Goal: Task Accomplishment & Management: Use online tool/utility

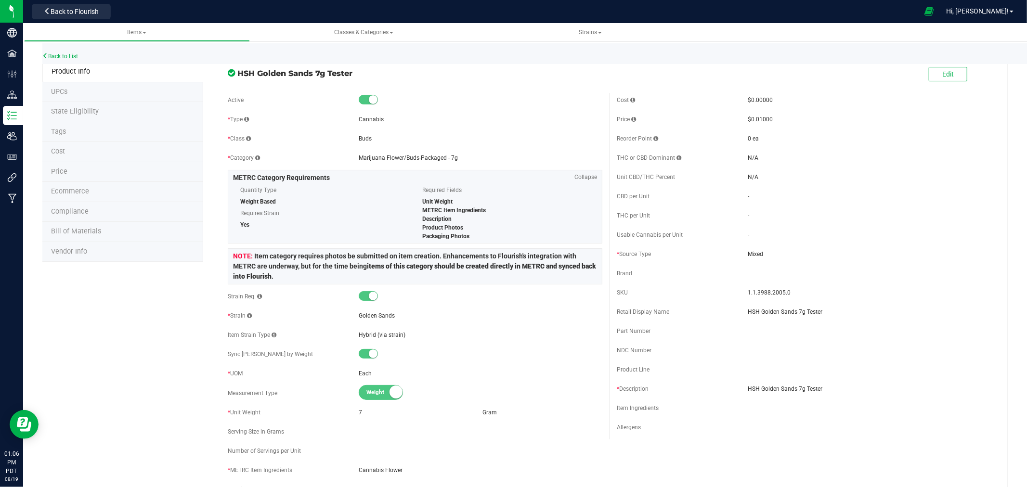
click at [73, 50] on div "Back to List" at bounding box center [555, 53] width 1027 height 21
click at [76, 56] on link "Back to List" at bounding box center [60, 56] width 36 height 7
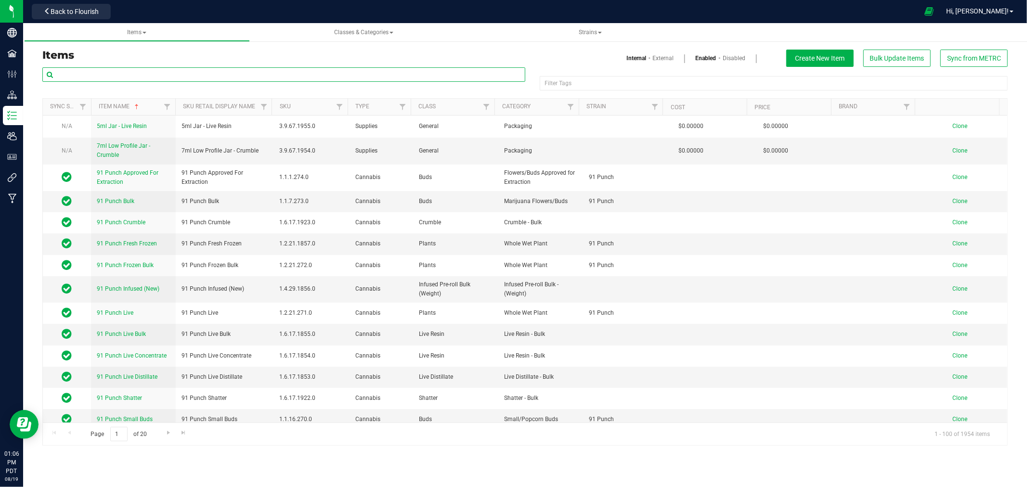
click at [90, 70] on input "text" at bounding box center [283, 74] width 483 height 14
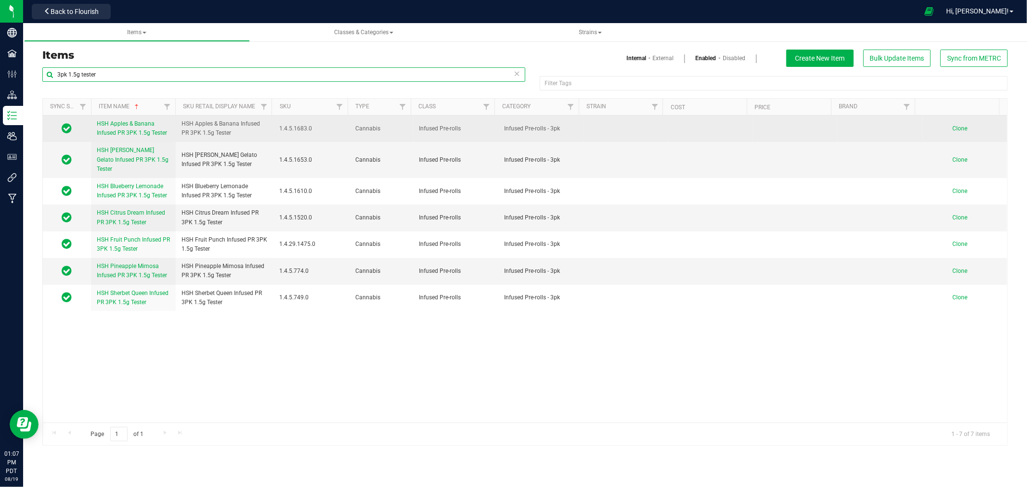
type input "3pk 1.5g tester"
click at [952, 127] on span "Clone" at bounding box center [959, 128] width 15 height 7
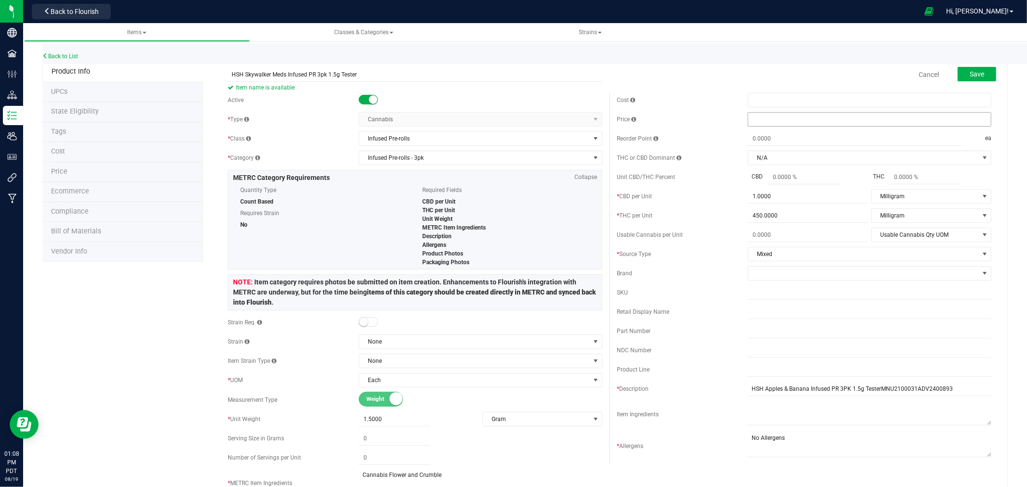
type input "HSH Skywalker Meds Infused PR 3pk 1.5g Tester"
click at [794, 126] on span at bounding box center [870, 119] width 244 height 14
type input ".01"
type input "$0.01000"
click at [785, 63] on div "Back to List" at bounding box center [555, 53] width 1027 height 21
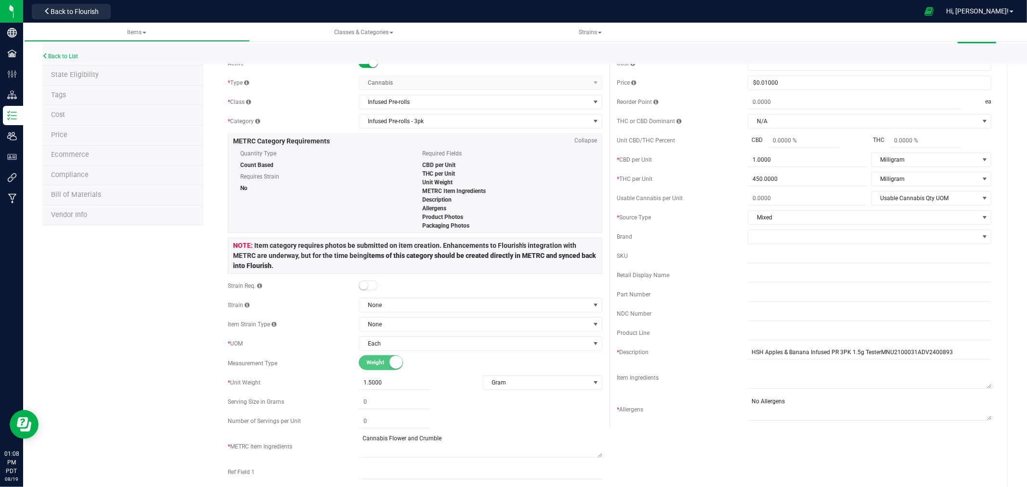
scroll to position [53, 0]
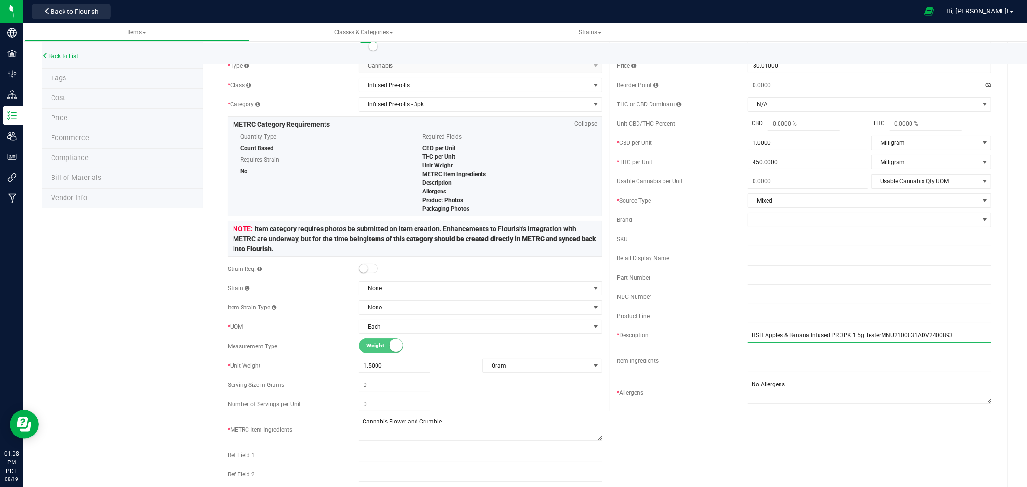
drag, startPoint x: 951, startPoint y: 338, endPoint x: 874, endPoint y: 339, distance: 76.6
click at [874, 339] on input "HSH Apples & Banana Infused PR 3PK 1.5g TesterMNU2100031ADV2400893" at bounding box center [870, 335] width 244 height 14
drag, startPoint x: 801, startPoint y: 336, endPoint x: 759, endPoint y: 336, distance: 42.4
click at [759, 336] on input "HSH Apples & Banana Infused PR 3PK 1.5g Tester" at bounding box center [870, 335] width 244 height 14
type input "HSH Skywalker Meds Infused PR 3PK 1.5g Tester"
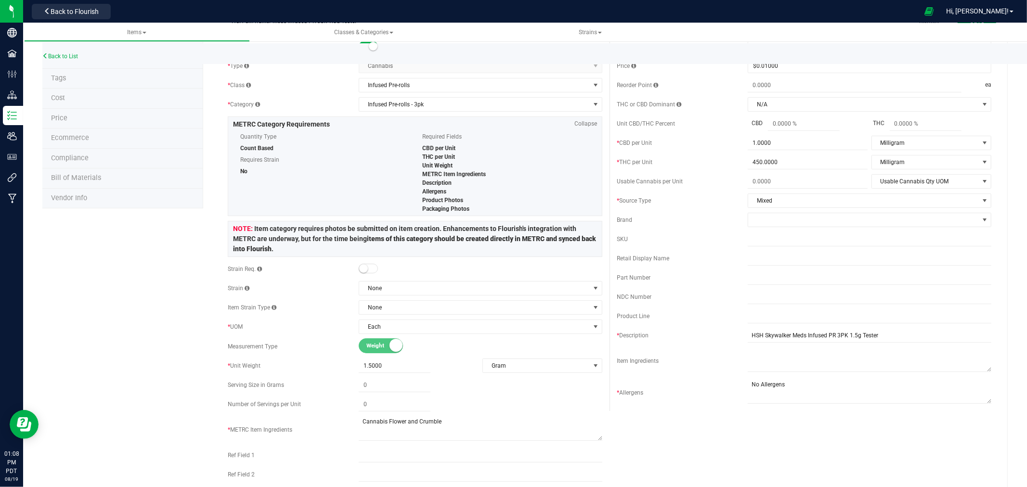
click at [788, 422] on div "Active * Type Cannabis Select type Cannabis Non-Inventory Raw Materials Supplie…" at bounding box center [610, 291] width 778 height 505
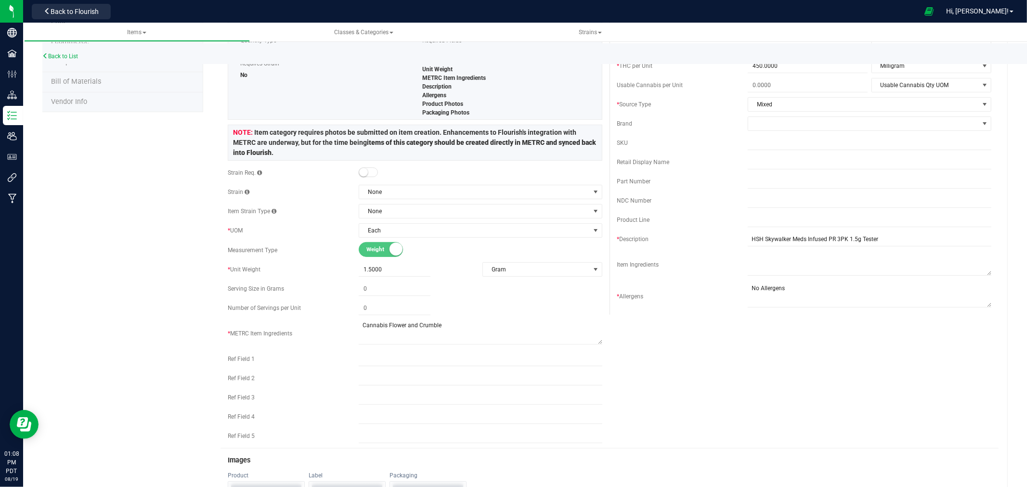
scroll to position [0, 0]
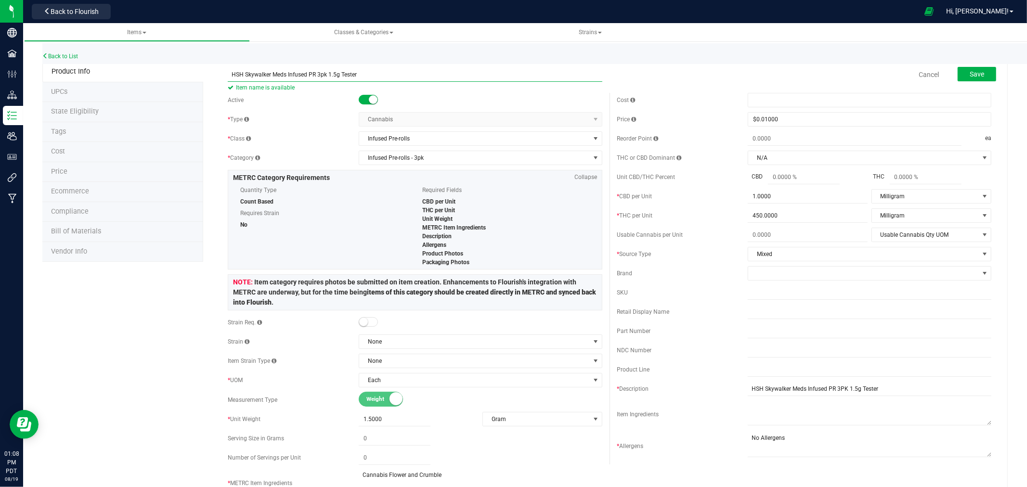
click at [336, 71] on input "HSH Skywalker Meds Infused PR 3pk 1.5g Tester" at bounding box center [415, 74] width 375 height 14
click at [320, 80] on input "HSH Skywalker Meds Infused PR 3pk 1.5g Tester" at bounding box center [415, 74] width 375 height 14
click at [324, 75] on input "HSH Skywalker Meds Infused PR 3pk 1.5g Tester" at bounding box center [415, 74] width 375 height 14
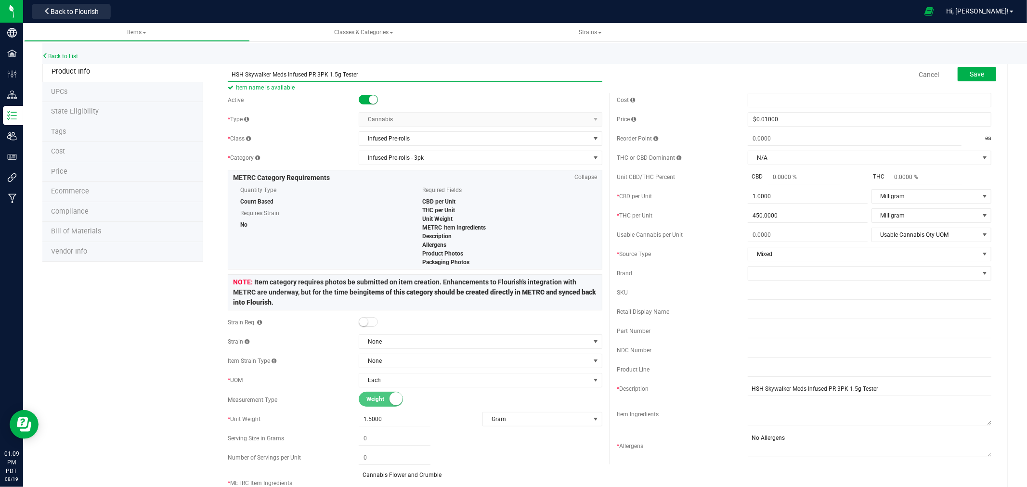
click at [377, 71] on input "HSH Skywalker Meds Infused PR 3PK 1.5g Tester" at bounding box center [415, 74] width 375 height 14
type input "HSH Skywalker Meds Infused PR 3PK 1.5g Tester"
click at [330, 71] on input "HSH Skywalker Meds Infused PR 3PK 1.5g Tester" at bounding box center [415, 74] width 375 height 14
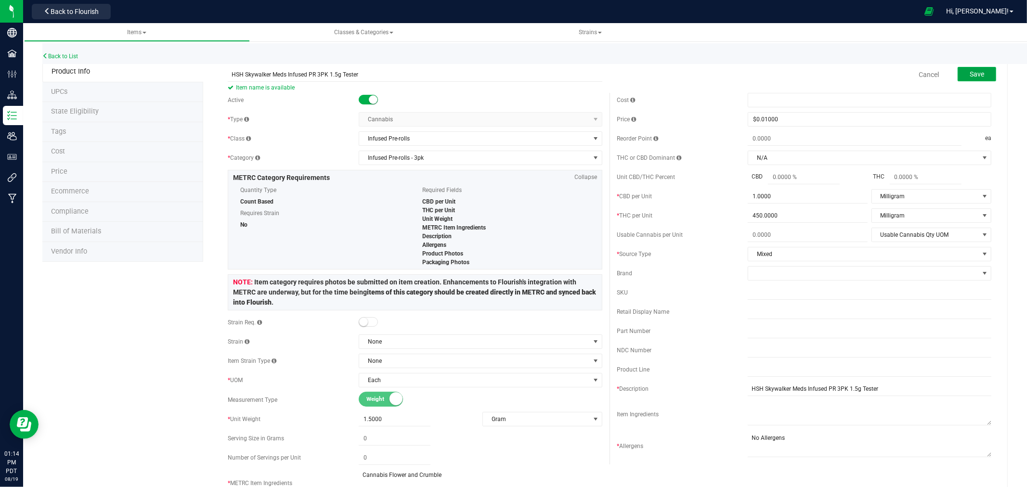
click at [970, 74] on span "Save" at bounding box center [977, 74] width 14 height 8
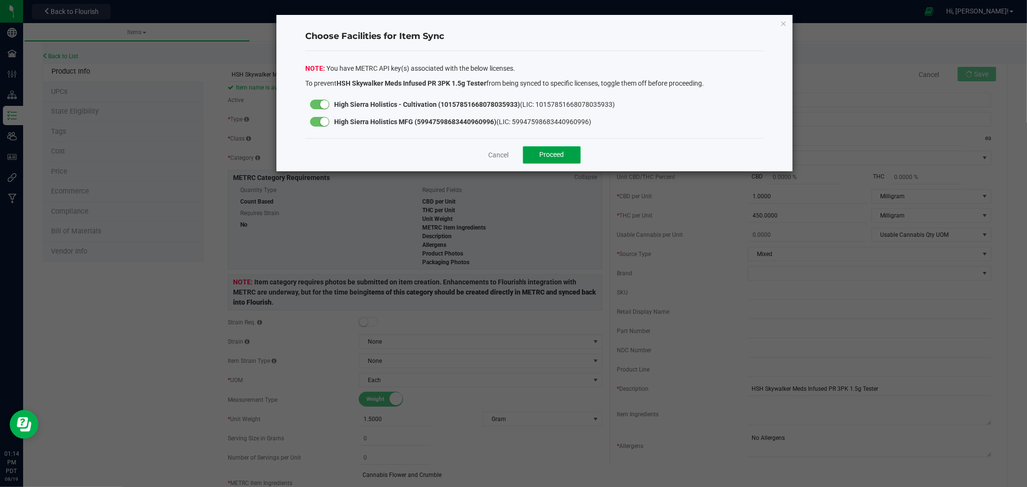
click at [560, 155] on span "Proceed" at bounding box center [552, 155] width 25 height 8
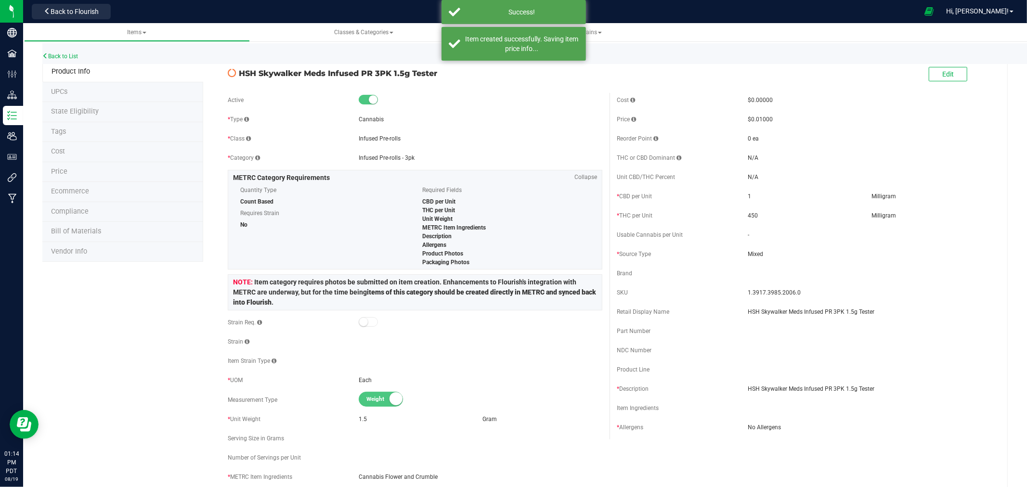
click at [79, 109] on span "State Eligibility" at bounding box center [75, 111] width 48 height 8
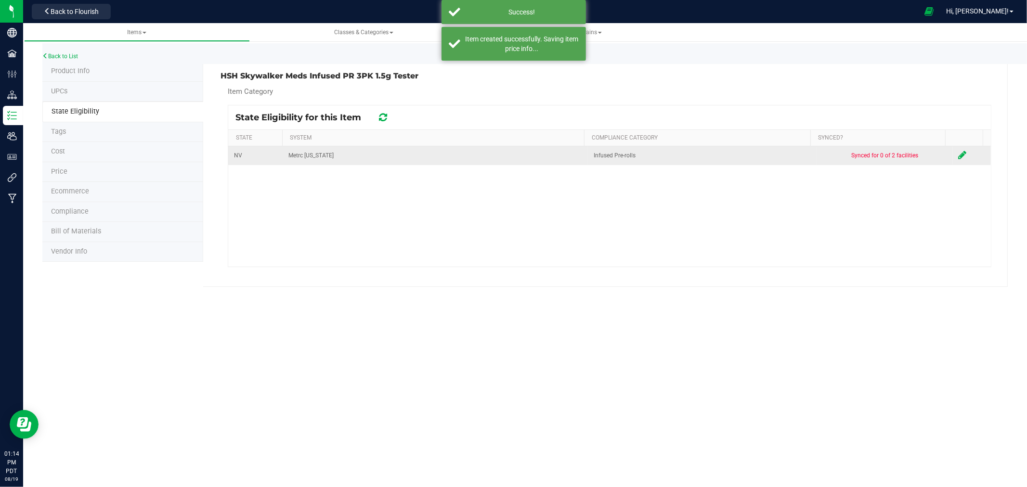
click at [960, 156] on td at bounding box center [972, 155] width 38 height 19
click at [959, 156] on icon at bounding box center [963, 155] width 8 height 10
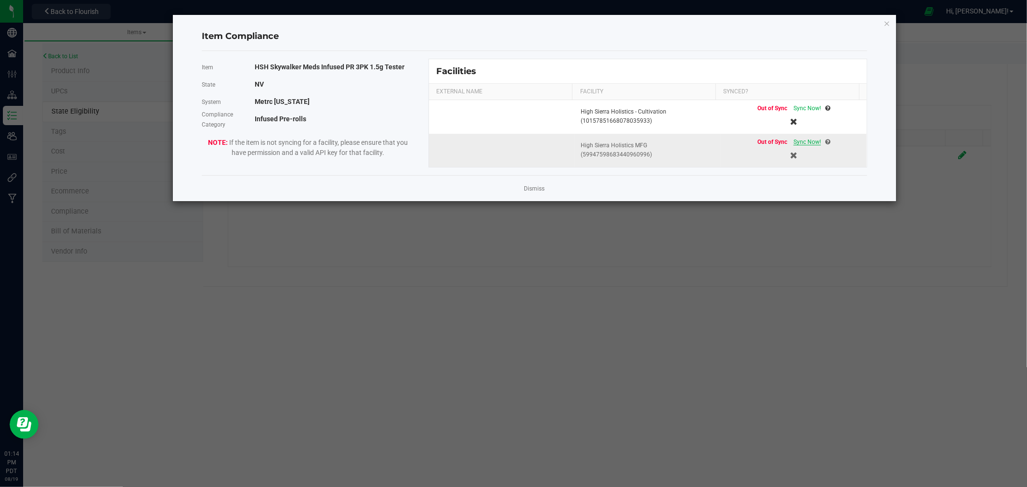
click at [798, 140] on span "Sync Now!" at bounding box center [806, 142] width 27 height 7
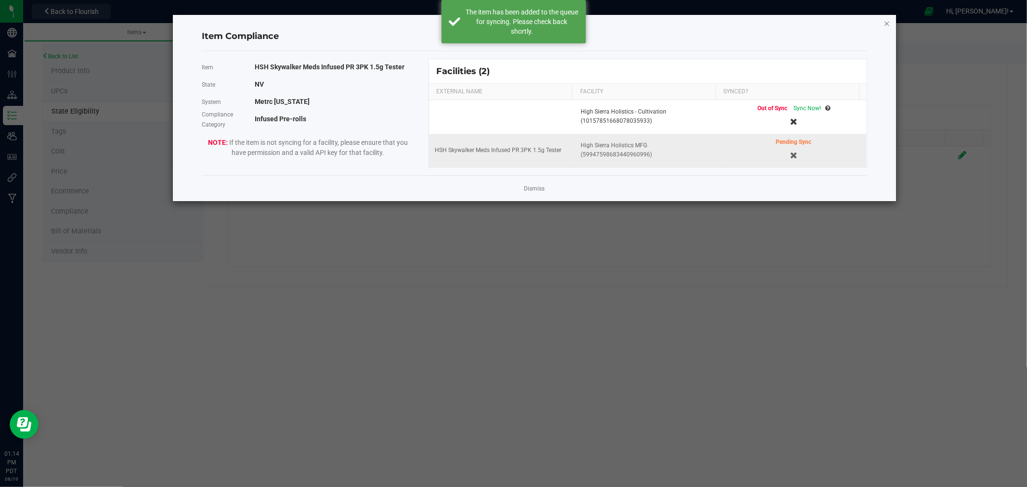
click at [889, 20] on icon "Close modal" at bounding box center [886, 23] width 7 height 12
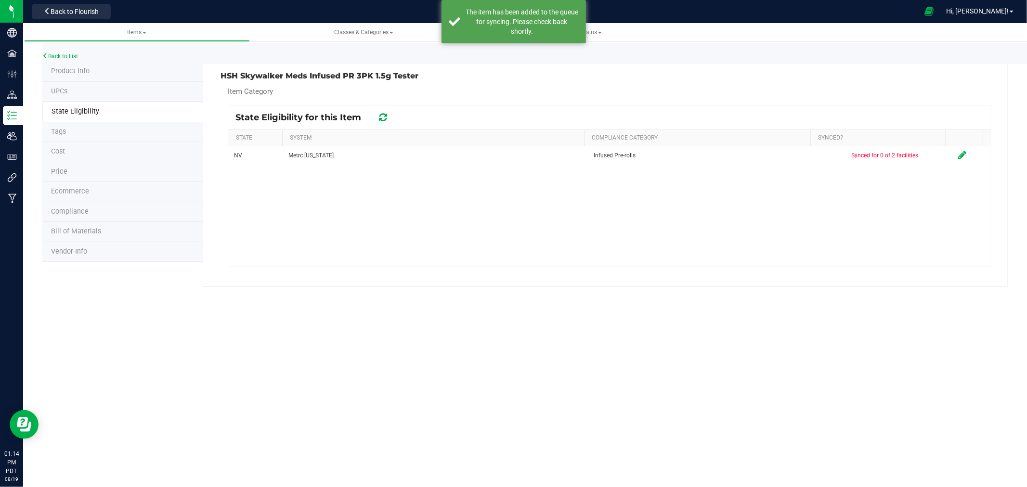
click at [78, 63] on div "Back to List" at bounding box center [555, 53] width 1027 height 21
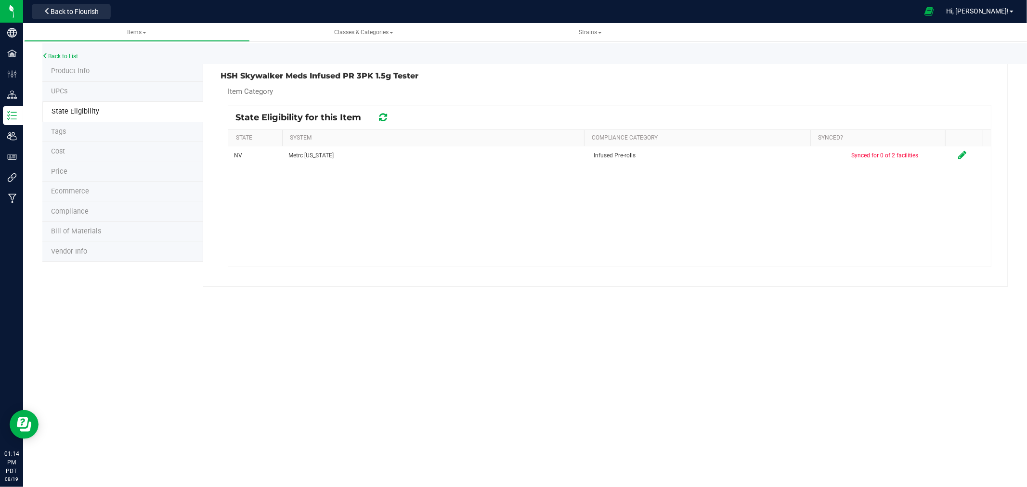
click at [82, 65] on li "Product Info" at bounding box center [122, 72] width 161 height 20
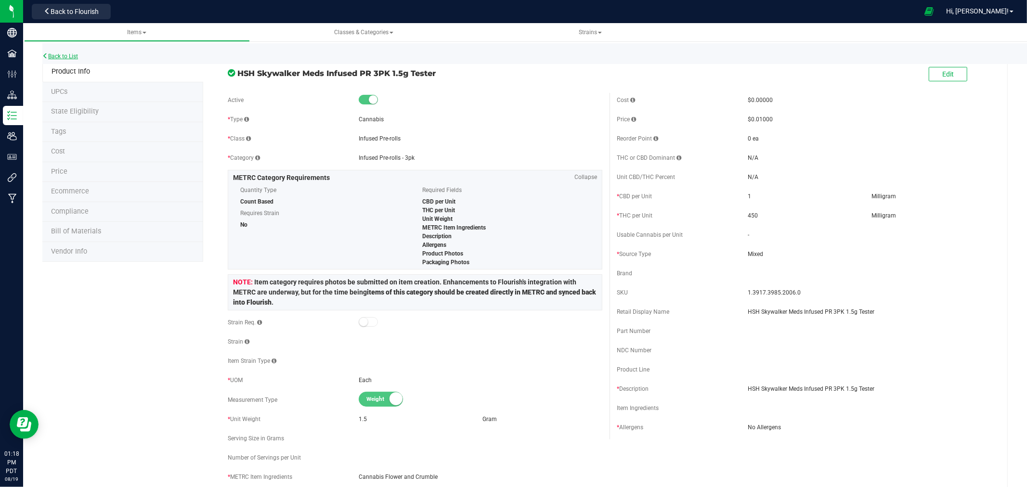
click at [61, 53] on link "Back to List" at bounding box center [60, 56] width 36 height 7
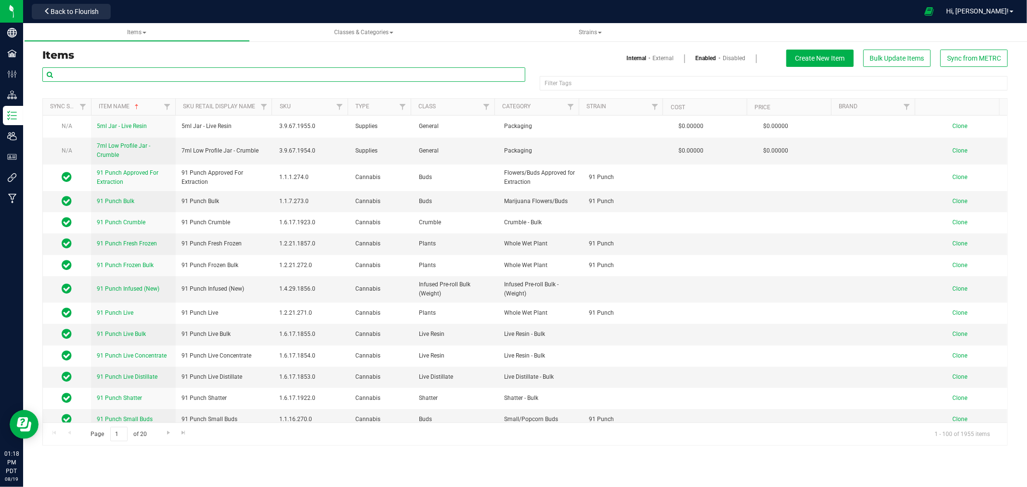
click at [92, 78] on input "text" at bounding box center [283, 74] width 483 height 14
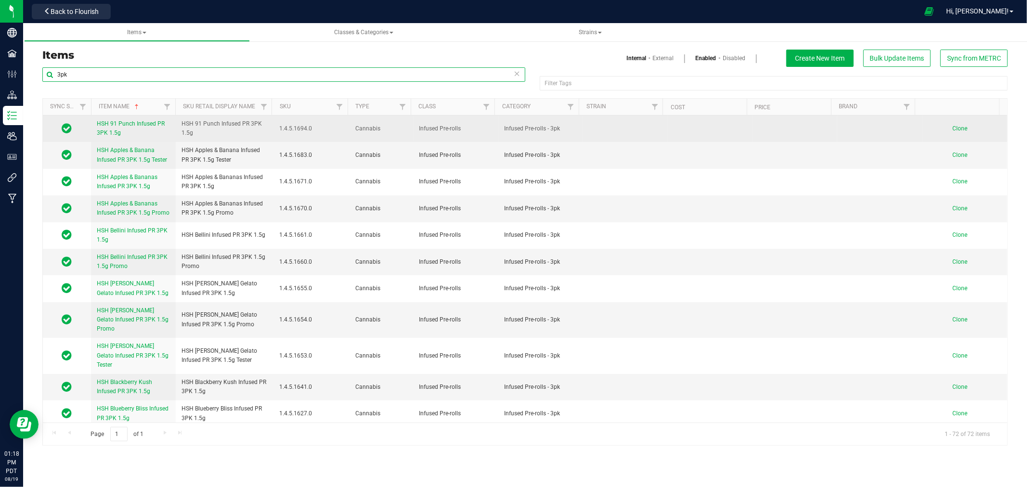
type input "3pk"
click at [952, 131] on span "Clone" at bounding box center [959, 128] width 15 height 7
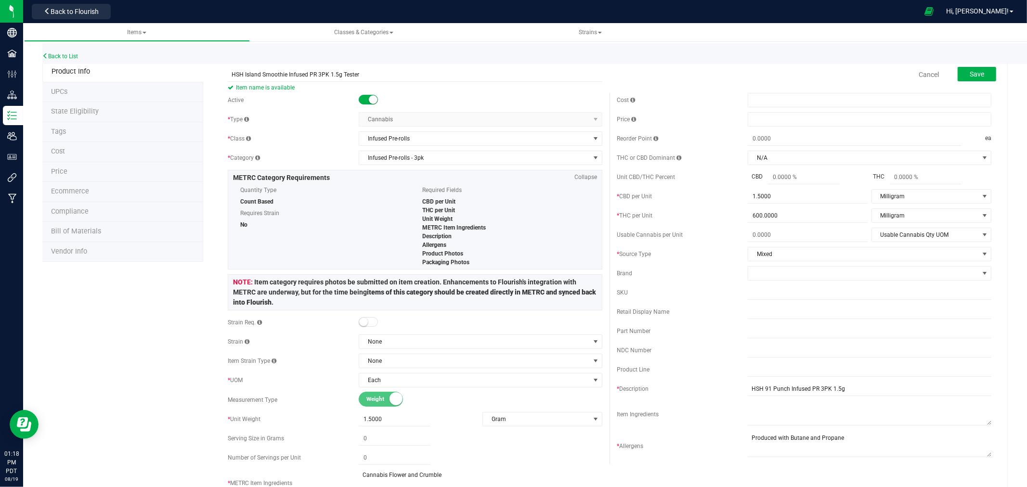
type input "HSH Island Smoothie Infused PR 3PK 1.5g Tester"
click at [766, 119] on span at bounding box center [870, 119] width 244 height 14
type input ".01"
type input "$0.01000"
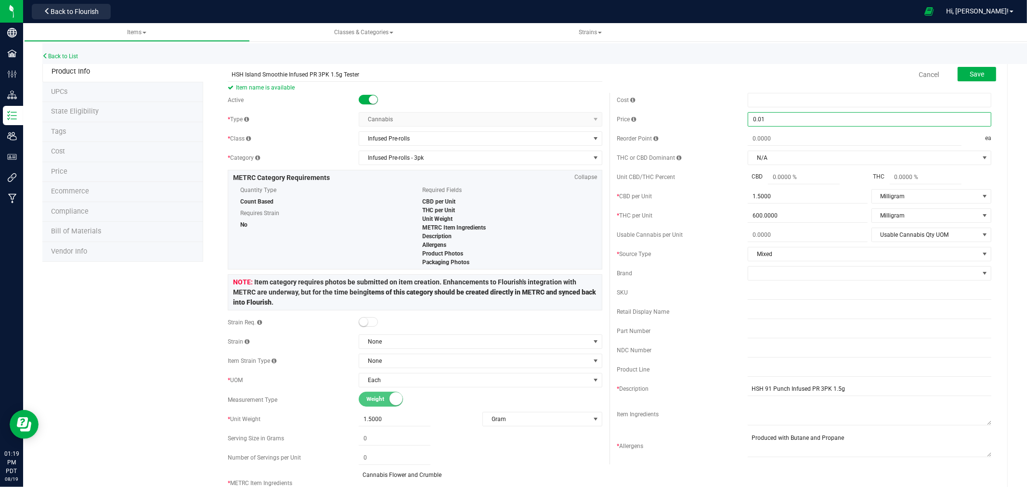
click at [740, 54] on div "Back to List" at bounding box center [555, 53] width 1027 height 21
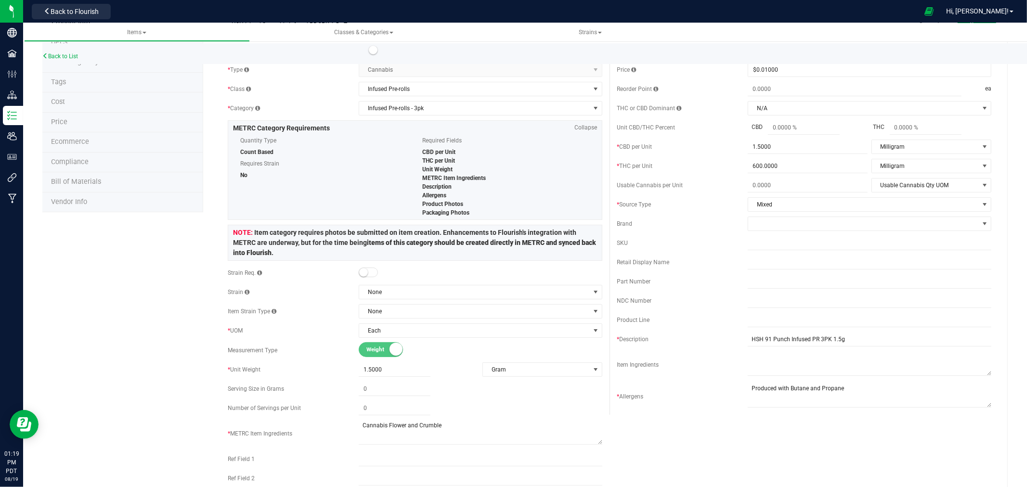
scroll to position [107, 0]
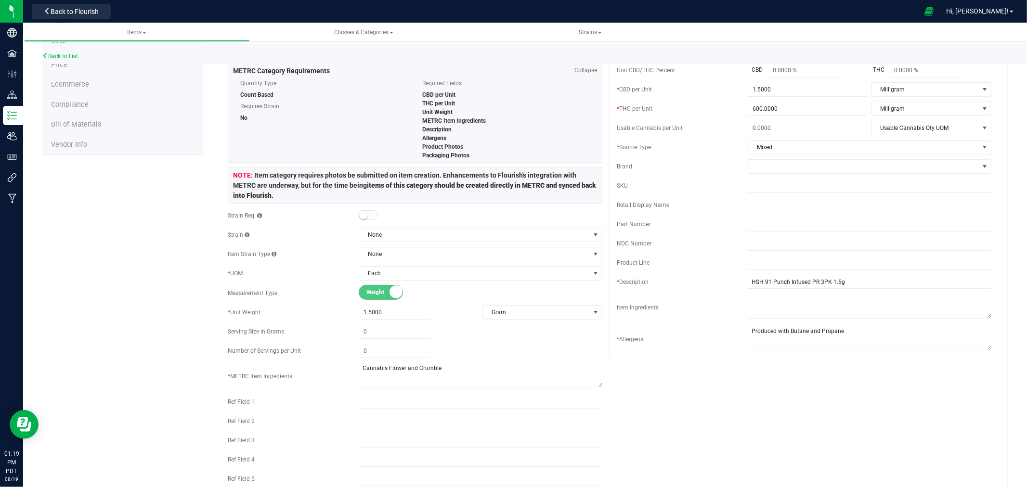
drag, startPoint x: 803, startPoint y: 282, endPoint x: 790, endPoint y: 285, distance: 13.3
click at [790, 285] on input "HSH 91 Punch Infused PR 3PK 1.5g" at bounding box center [870, 282] width 244 height 14
click at [780, 283] on input "HSH 91 Punch Infused PR 3PK 1.5g" at bounding box center [870, 282] width 244 height 14
drag, startPoint x: 782, startPoint y: 283, endPoint x: 759, endPoint y: 283, distance: 23.6
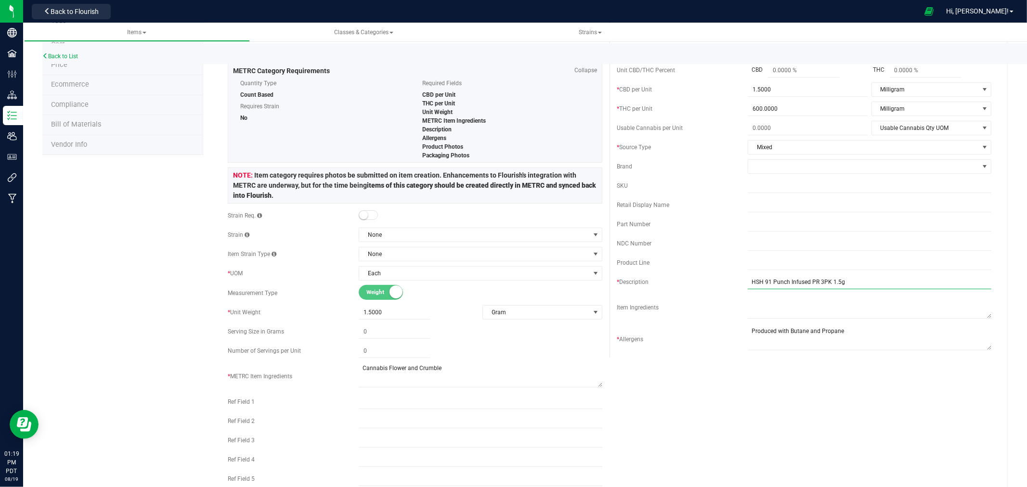
click at [759, 283] on input "HSH 91 Punch Infused PR 3PK 1.5g" at bounding box center [870, 282] width 244 height 14
type input "HSH Island Smoothie Infused PR 3PK 1.5g"
click at [749, 376] on div "Active * Type Cannabis Select type Cannabis Non-Inventory Raw Materials Supplie…" at bounding box center [610, 238] width 778 height 505
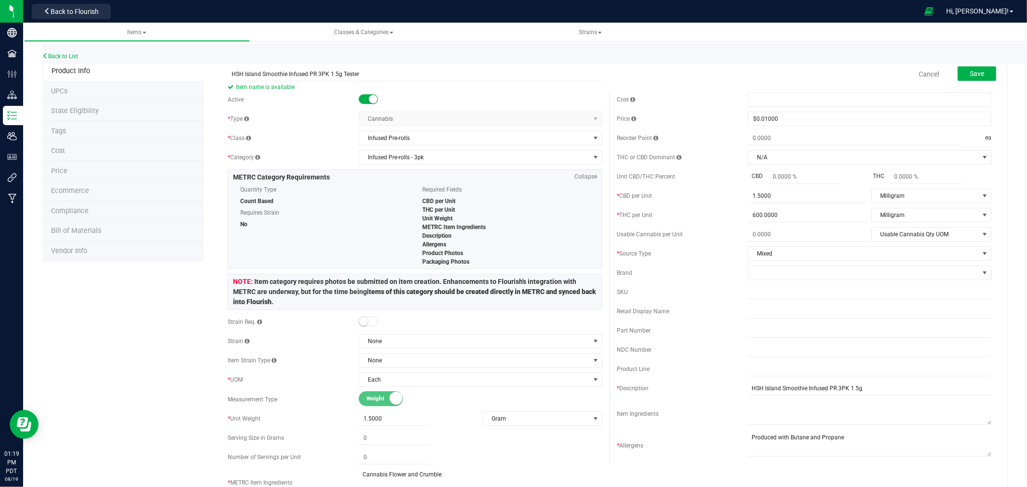
scroll to position [0, 0]
click at [326, 75] on input "HSH Island Smoothie Infused PR 3PK 1.5g Tester" at bounding box center [415, 74] width 375 height 14
click at [325, 75] on input "HSH Island Smoothie Infused PR 3PK 1.5g Tester" at bounding box center [415, 74] width 375 height 14
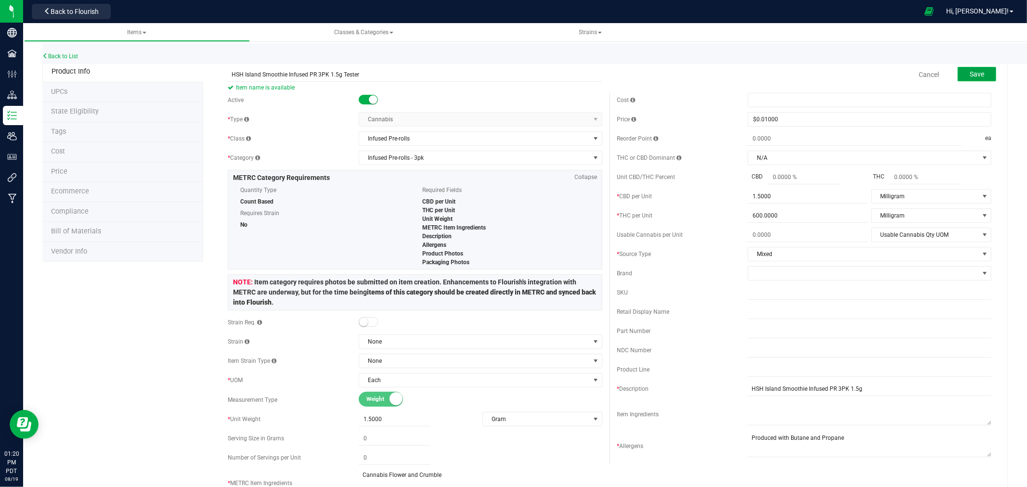
click at [974, 73] on span "Save" at bounding box center [977, 74] width 14 height 8
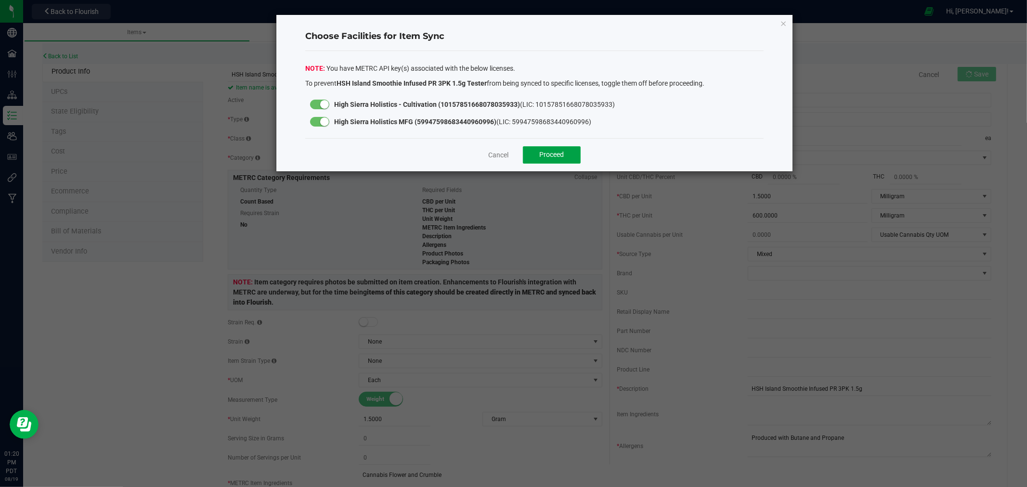
click at [562, 149] on button "Proceed" at bounding box center [552, 154] width 58 height 17
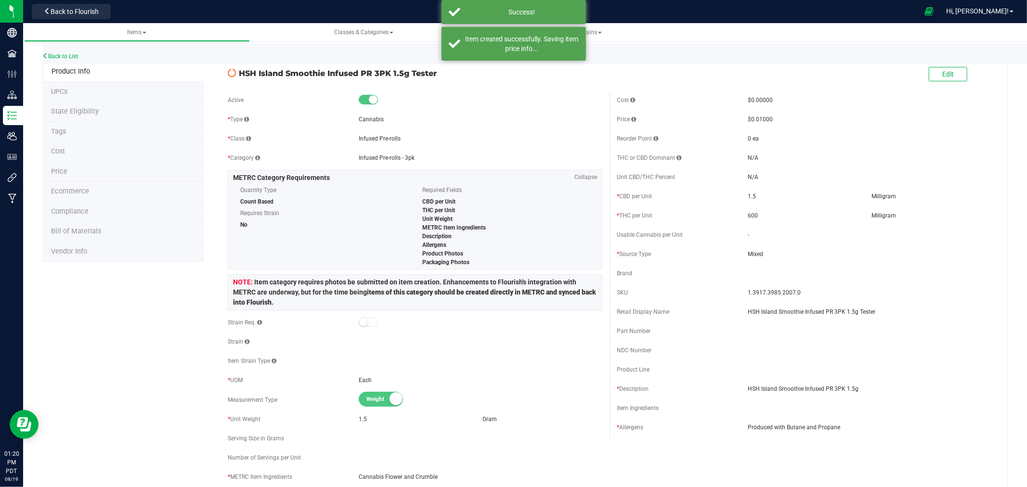
click at [83, 108] on span "State Eligibility" at bounding box center [75, 111] width 48 height 8
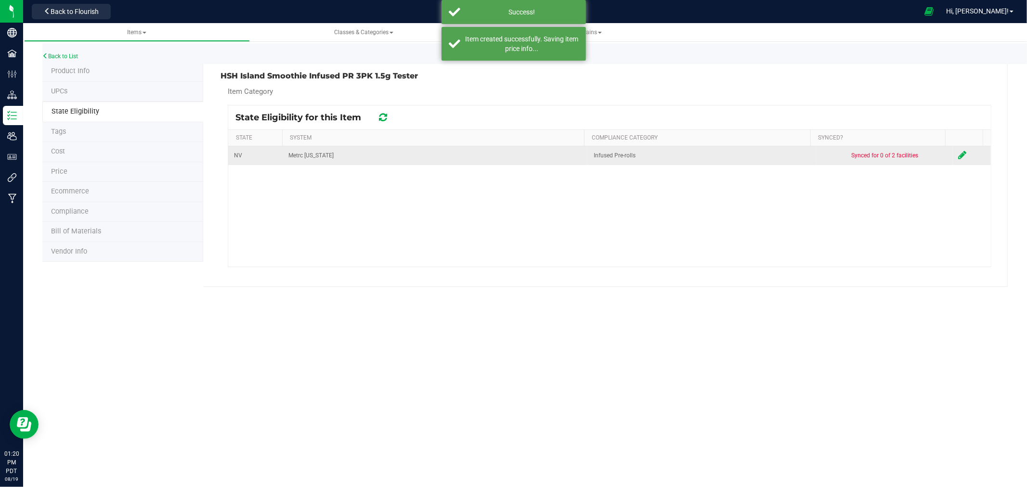
click at [959, 155] on icon at bounding box center [963, 155] width 8 height 10
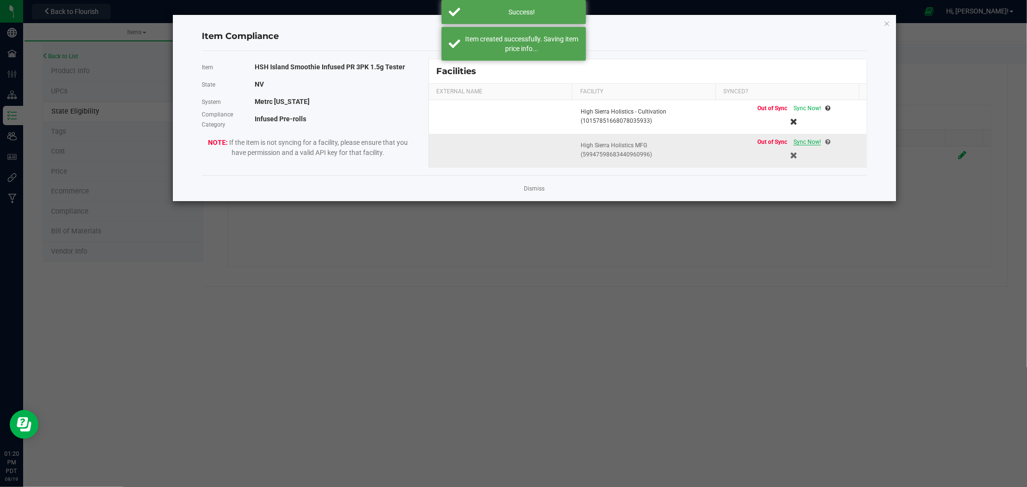
click at [803, 141] on span "Sync Now!" at bounding box center [806, 142] width 27 height 7
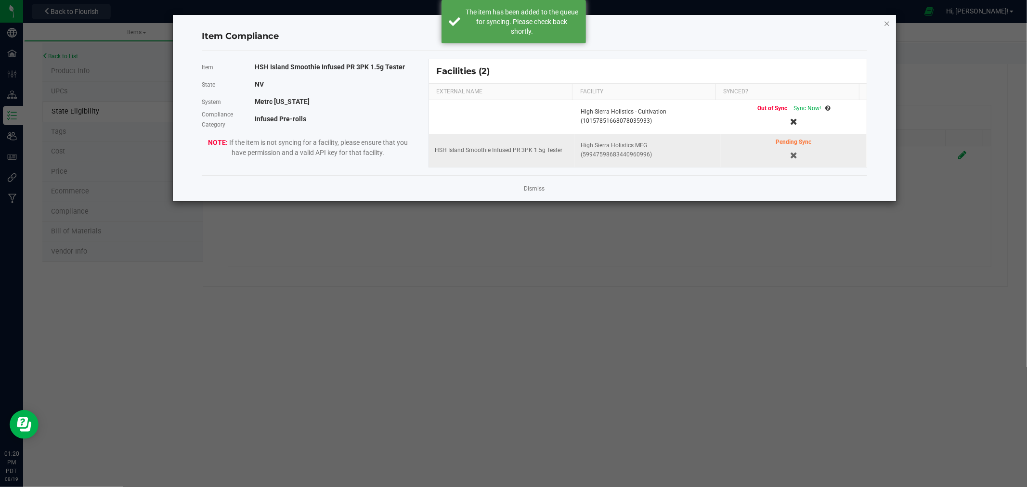
click at [887, 20] on icon "Close modal" at bounding box center [886, 23] width 7 height 12
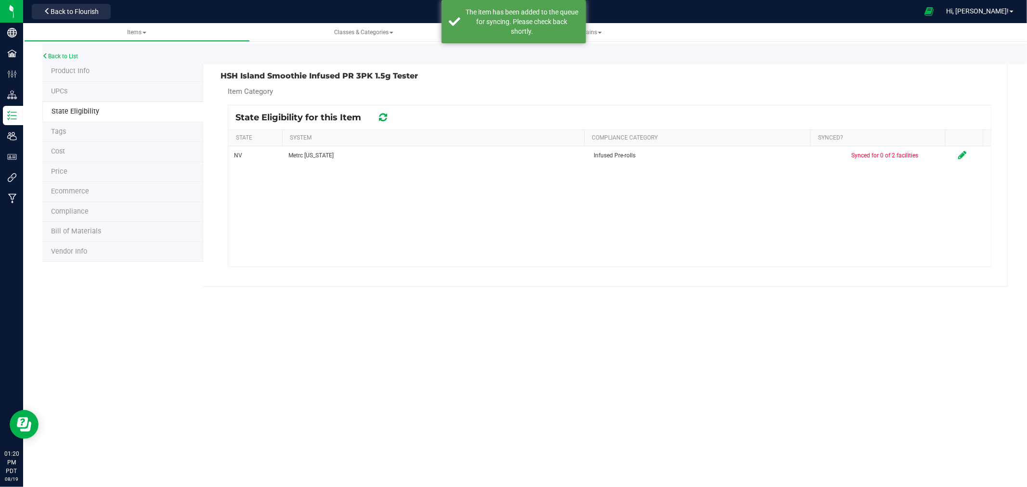
click at [67, 74] on span "Product Info" at bounding box center [70, 71] width 39 height 8
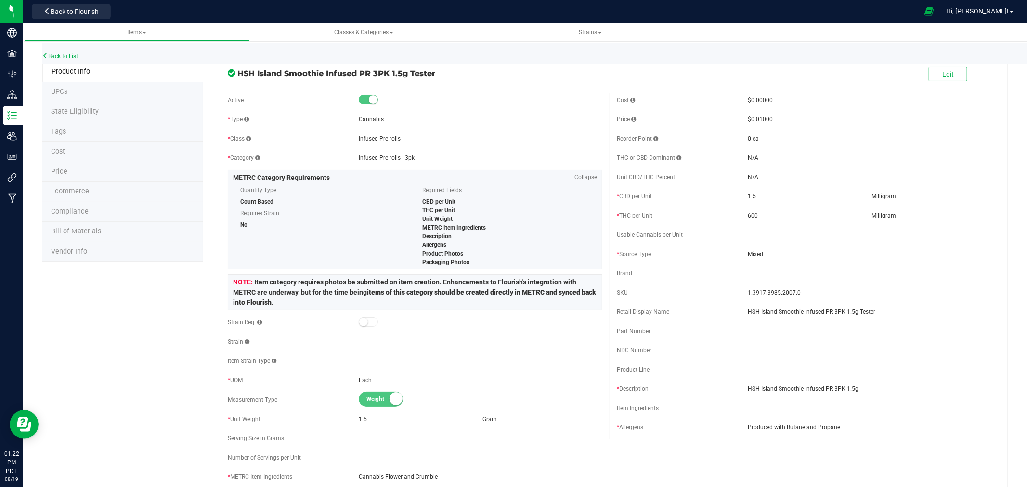
click at [79, 53] on div "Back to List" at bounding box center [555, 53] width 1027 height 21
click at [74, 53] on link "Back to List" at bounding box center [60, 56] width 36 height 7
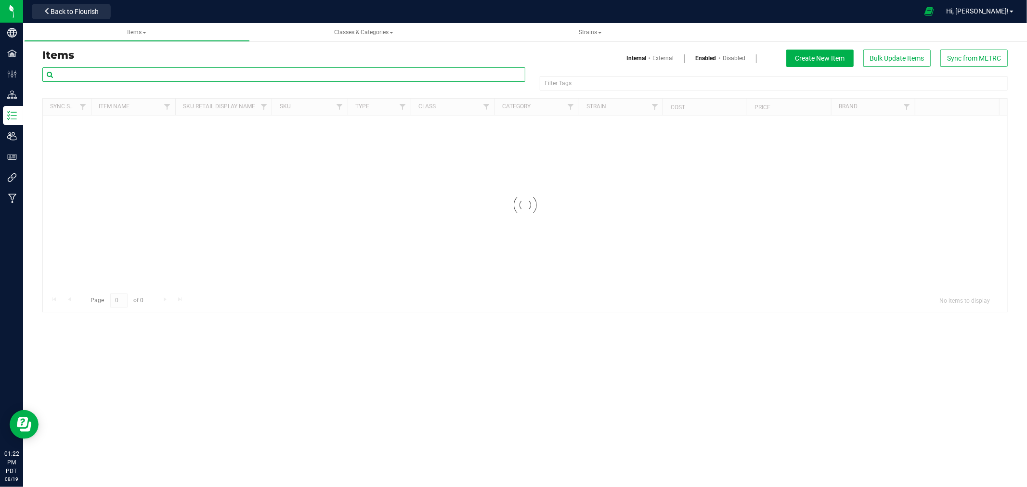
click at [114, 78] on input "text" at bounding box center [283, 74] width 483 height 14
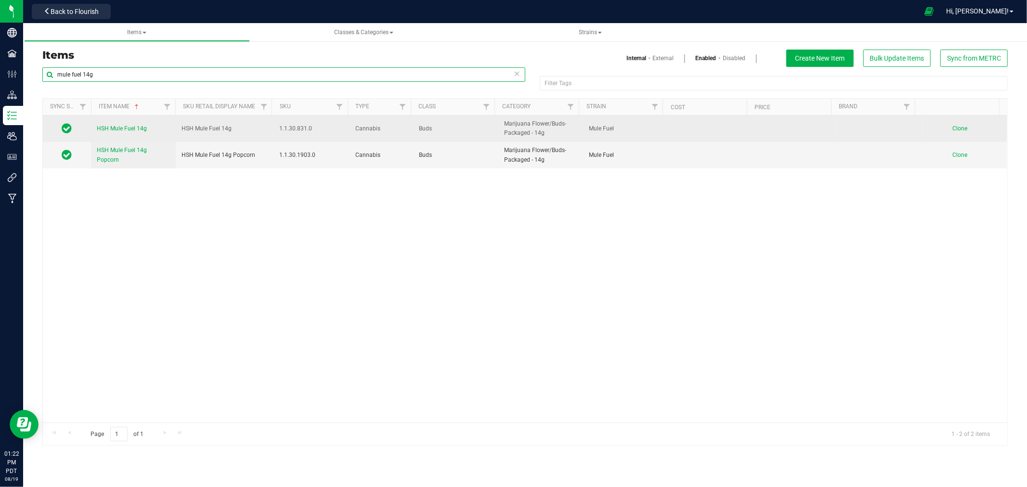
type input "mule fuel 14g"
click at [127, 129] on span "HSH Mule Fuel 14g" at bounding box center [122, 128] width 50 height 7
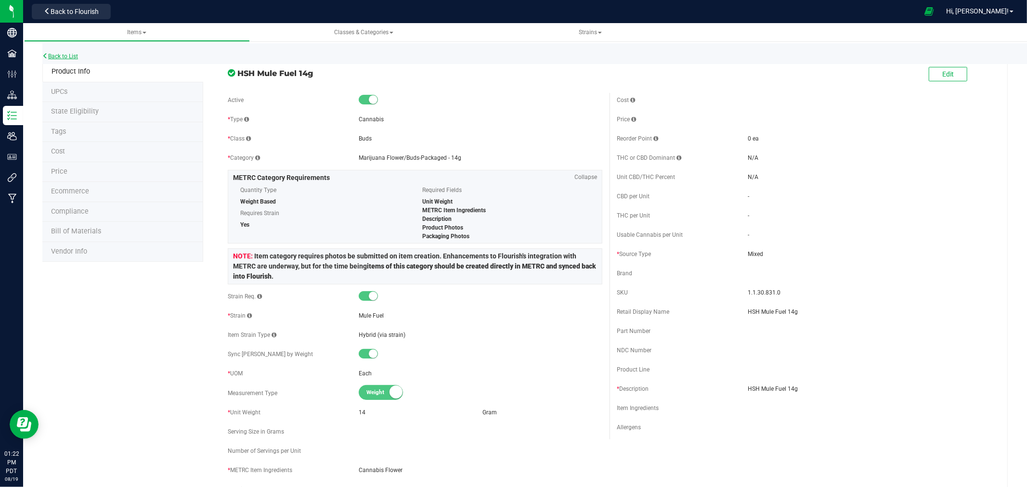
click at [63, 55] on link "Back to List" at bounding box center [60, 56] width 36 height 7
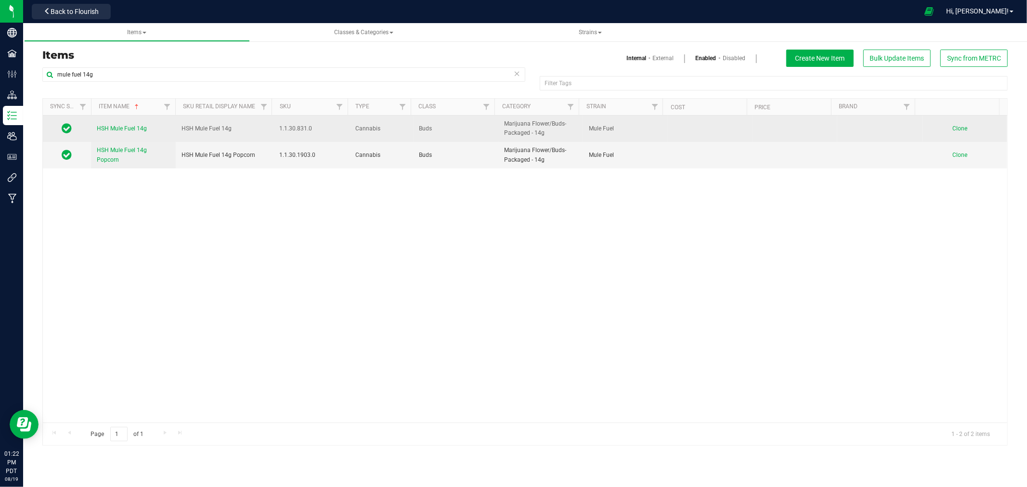
click at [952, 129] on span "Clone" at bounding box center [959, 128] width 15 height 7
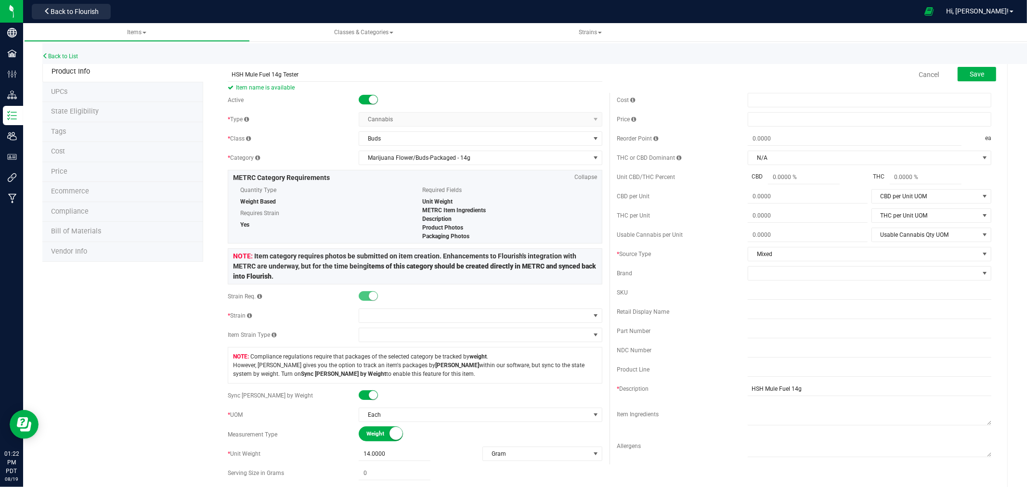
type input "HSH Mule Fuel 14g Tester"
click at [265, 70] on input "HSH Mule Fuel 14g Tester" at bounding box center [415, 74] width 375 height 14
click at [327, 149] on div "Active * Type Cannabis Select type Cannabis Non-Inventory Raw Materials Supplie…" at bounding box center [415, 363] width 389 height 540
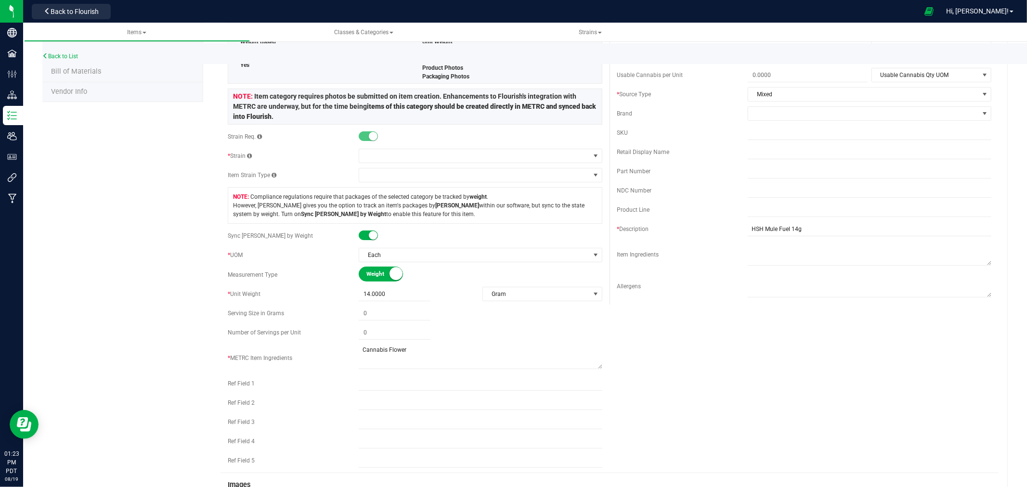
scroll to position [160, 0]
click at [387, 157] on span at bounding box center [474, 155] width 231 height 13
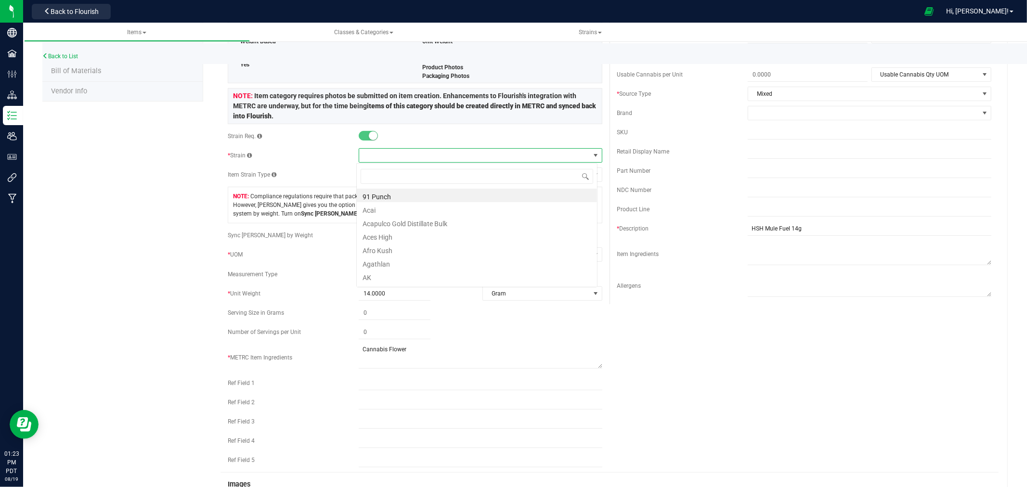
scroll to position [14, 241]
type input "Mule"
click at [399, 195] on li "Mule Fuel" at bounding box center [477, 195] width 240 height 13
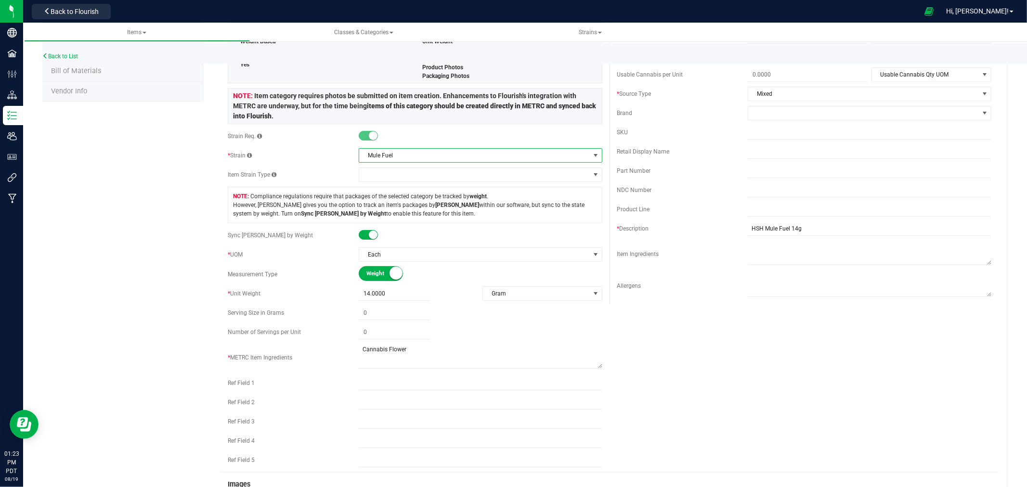
click at [156, 211] on div "Product Info UPCs State Eligibility Tags Cost Price Ecommerce Compliance Bill o…" at bounding box center [524, 360] width 965 height 919
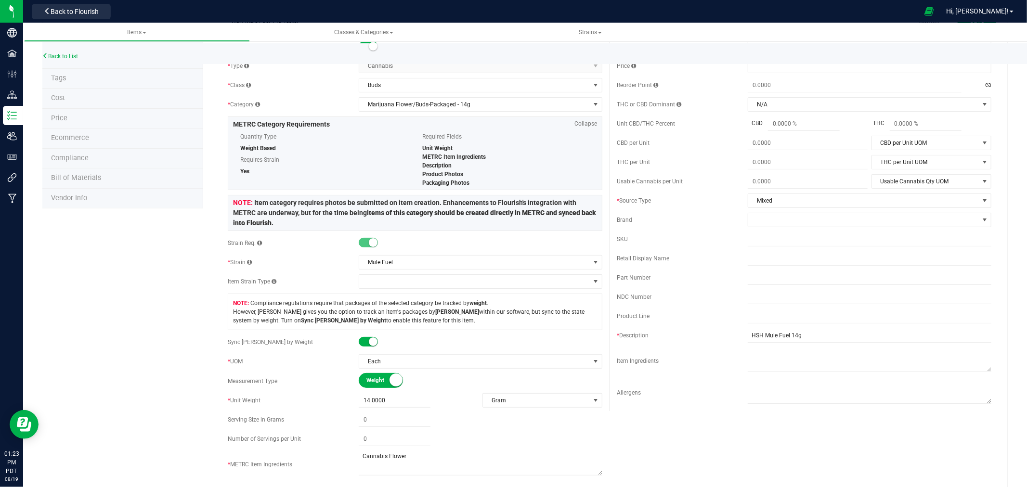
scroll to position [0, 0]
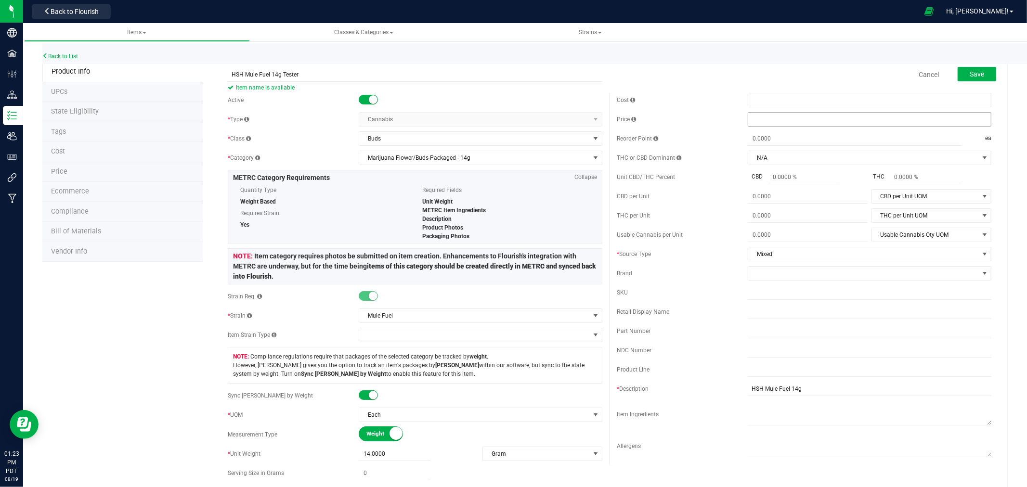
click at [800, 117] on span at bounding box center [870, 119] width 244 height 14
type input "0.01"
type input "$0.01000"
click at [780, 75] on div "Cancel Save" at bounding box center [804, 75] width 389 height 24
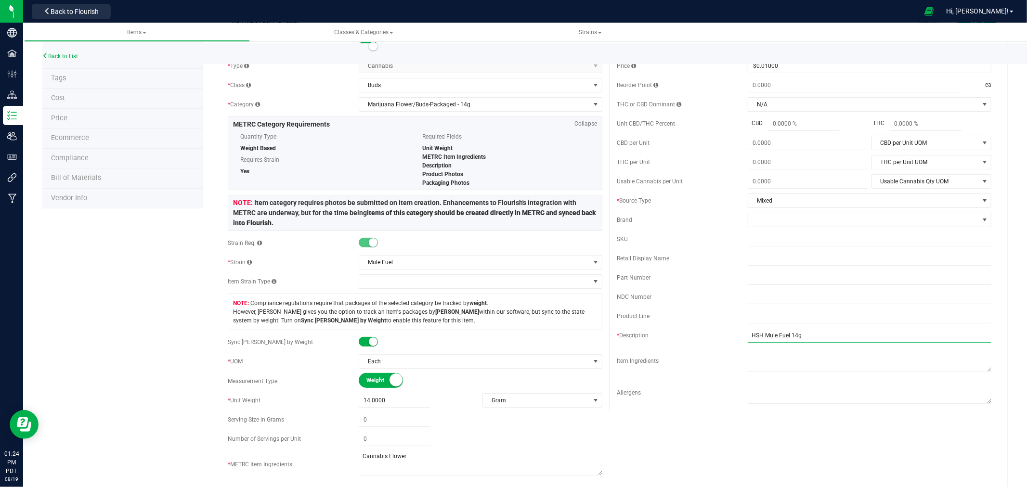
click at [798, 336] on input "HSH Mule Fuel 14g" at bounding box center [870, 335] width 244 height 14
type input "HSH Mule Fuel 14g Tester"
click at [719, 419] on div "Active * Type Cannabis Select type Cannabis Non-Inventory Raw Materials Supplie…" at bounding box center [610, 309] width 778 height 540
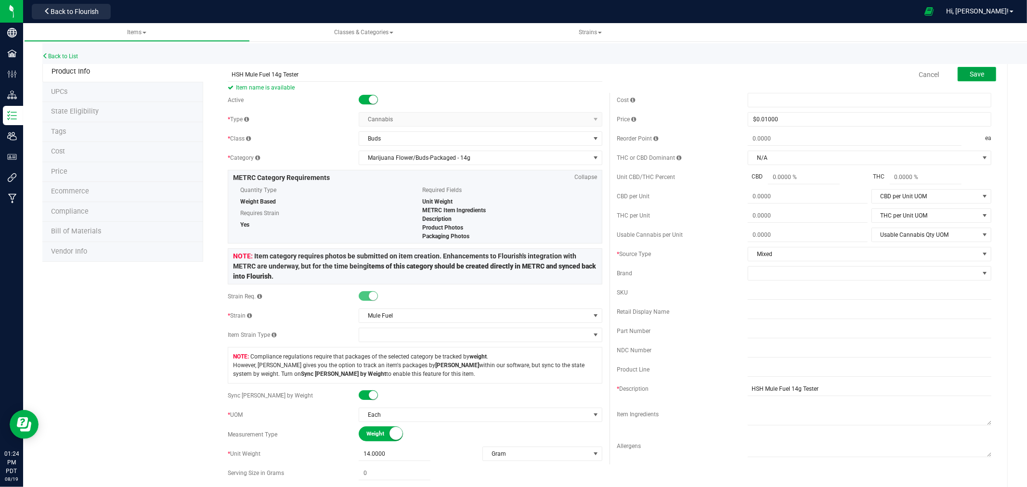
click at [970, 75] on span "Save" at bounding box center [977, 74] width 14 height 8
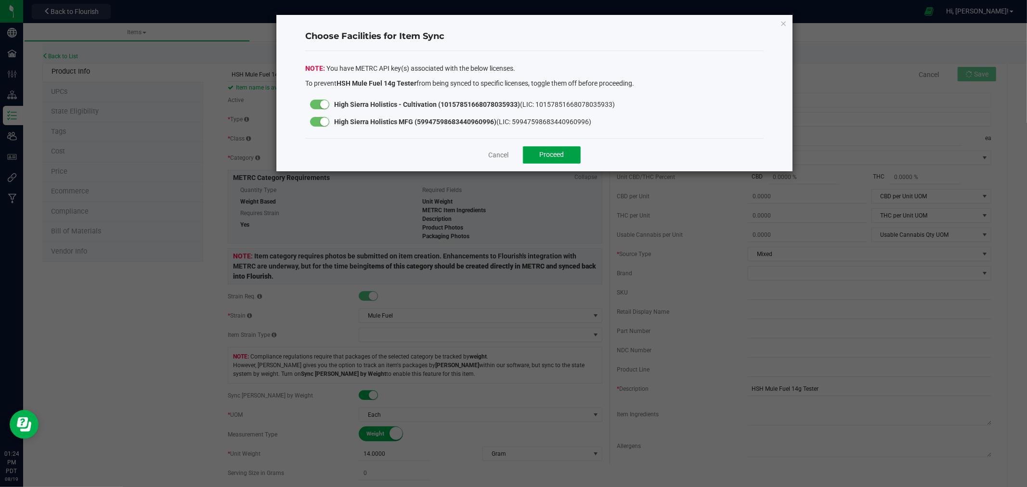
click at [566, 152] on button "Proceed" at bounding box center [552, 154] width 58 height 17
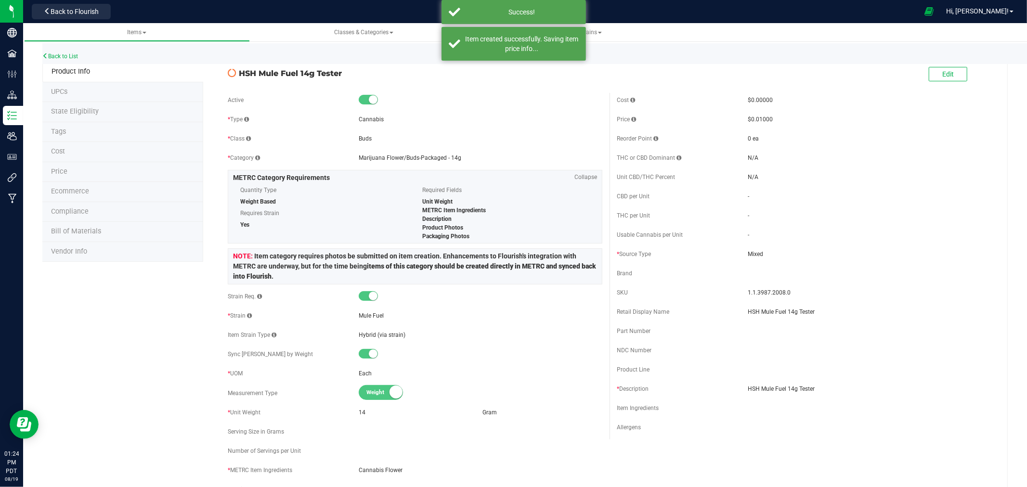
click at [76, 113] on span "State Eligibility" at bounding box center [75, 111] width 48 height 8
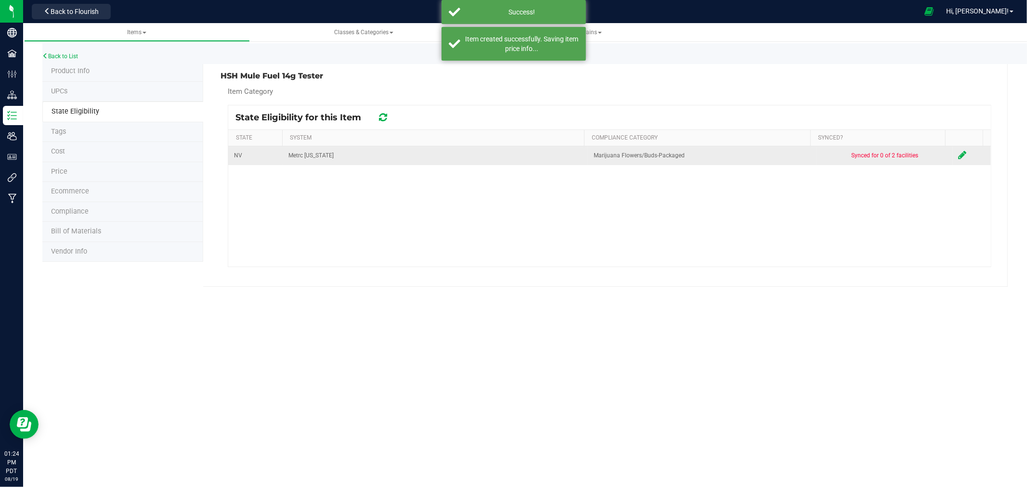
click at [959, 153] on icon at bounding box center [963, 155] width 8 height 10
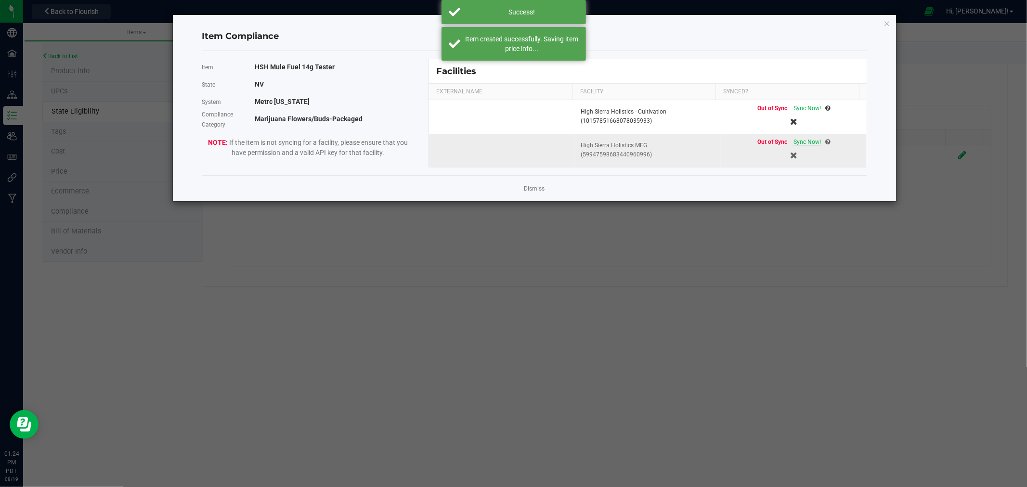
click at [807, 144] on span "Sync Now!" at bounding box center [806, 142] width 27 height 7
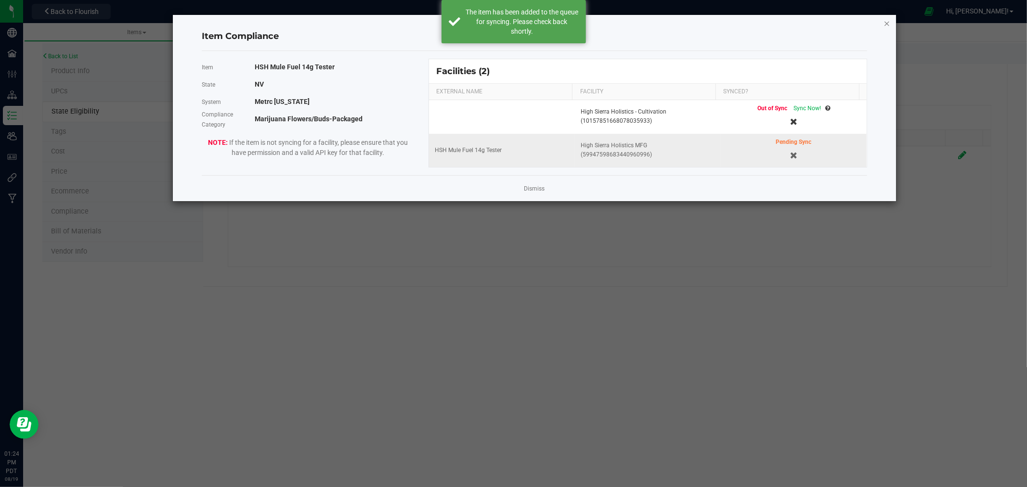
click at [886, 20] on icon "Close modal" at bounding box center [886, 23] width 7 height 12
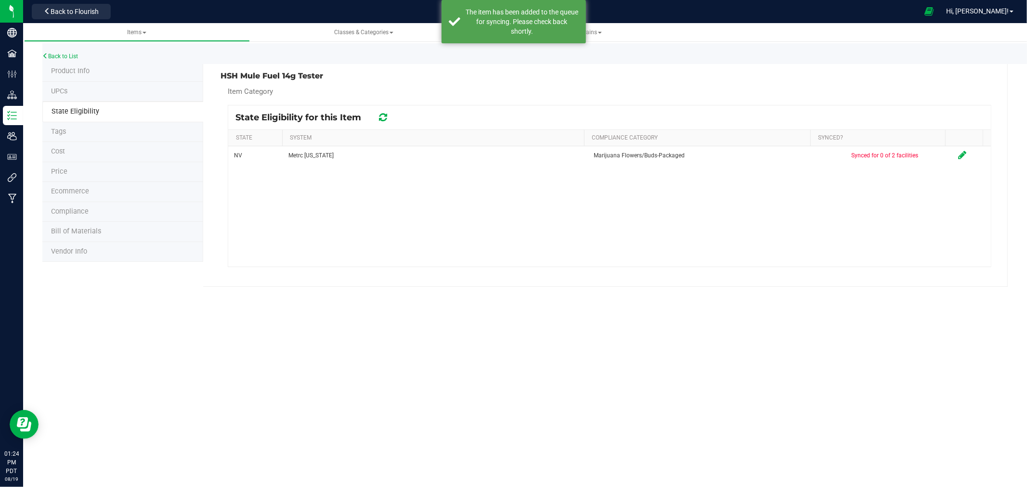
click at [69, 69] on span "Product Info" at bounding box center [70, 71] width 39 height 8
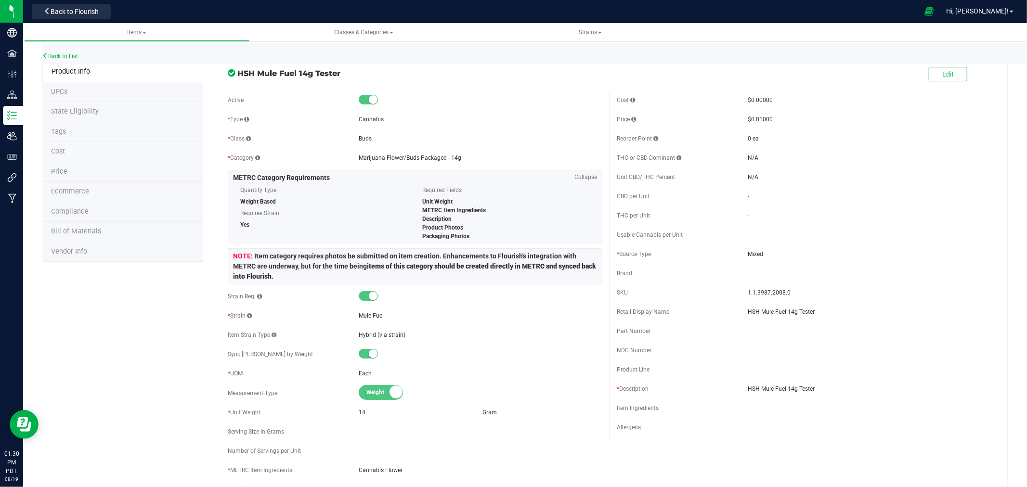
click at [59, 53] on link "Back to List" at bounding box center [60, 56] width 36 height 7
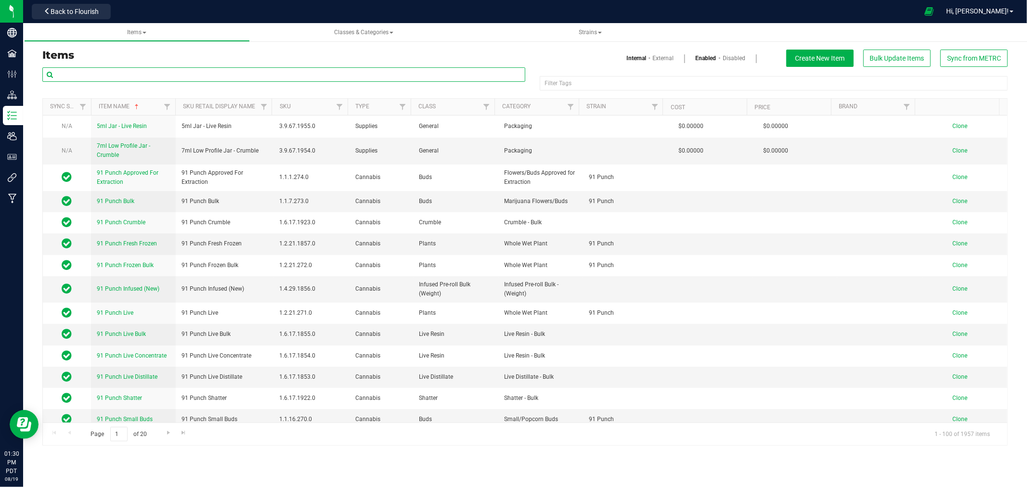
click at [151, 78] on input "text" at bounding box center [283, 74] width 483 height 14
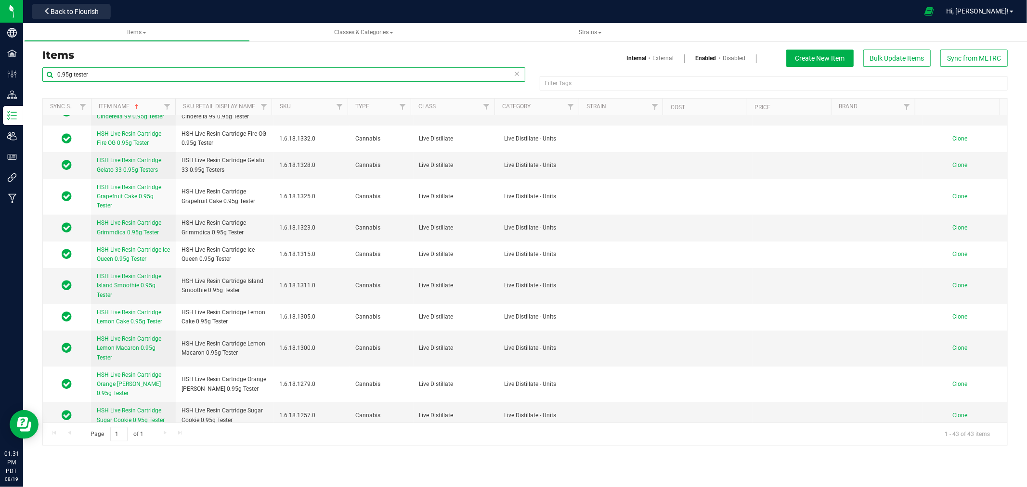
scroll to position [214, 0]
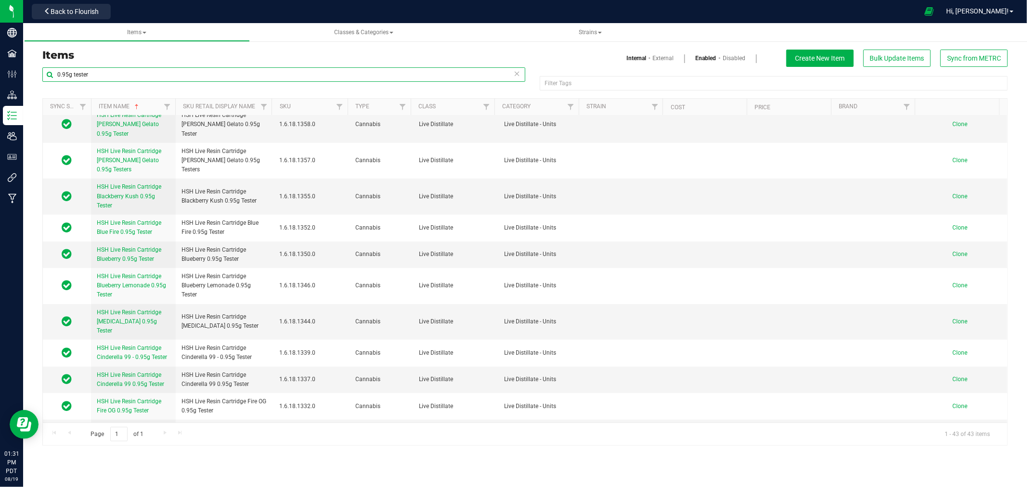
drag, startPoint x: 110, startPoint y: 75, endPoint x: 39, endPoint y: 80, distance: 71.0
click at [39, 80] on div "0.95g tester Filter Tags Filter Tags Sync Status Item Name Sku Retail Display N…" at bounding box center [525, 256] width 980 height 379
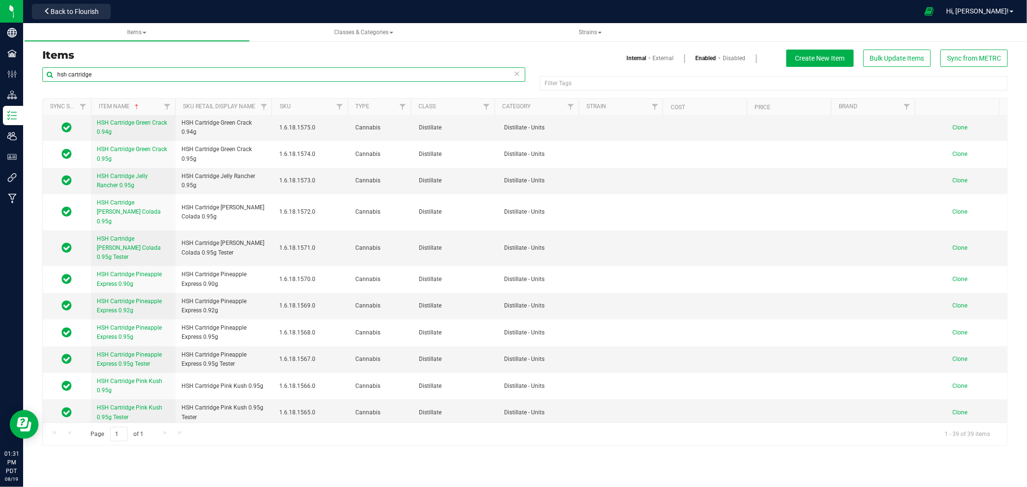
scroll to position [535, 0]
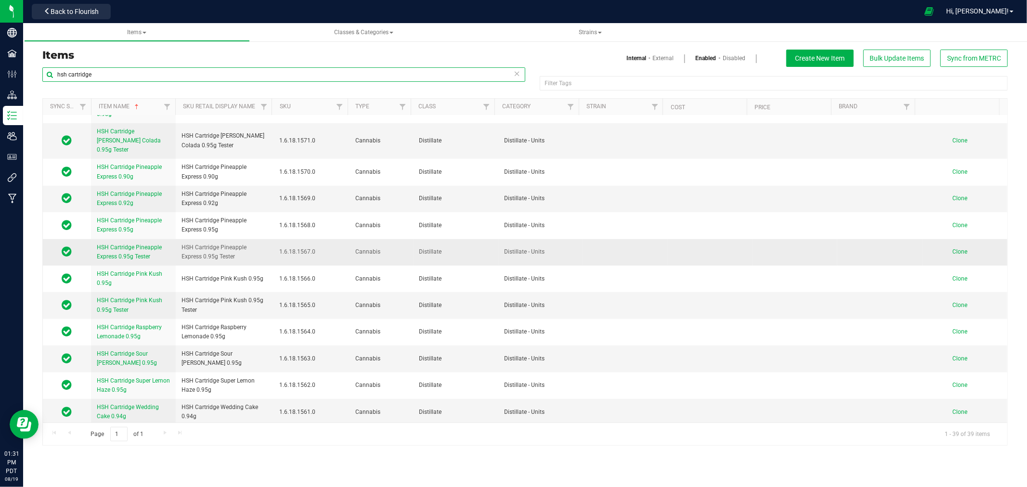
type input "hsh cartridge"
click at [956, 248] on span "Clone" at bounding box center [959, 251] width 15 height 7
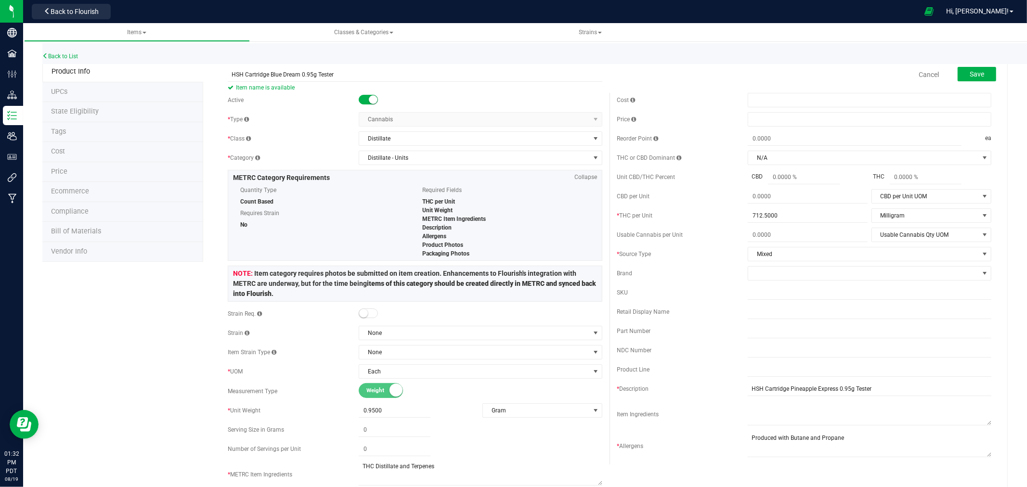
type input "HSH Cartridge Blue Dream 0.95g Tester"
click at [296, 70] on input "HSH Cartridge Blue Dream 0.95g Tester" at bounding box center [415, 74] width 375 height 14
click at [313, 150] on div "Active * Type Cannabis Select type Cannabis Non-Inventory Raw Materials Supplie…" at bounding box center [415, 341] width 389 height 496
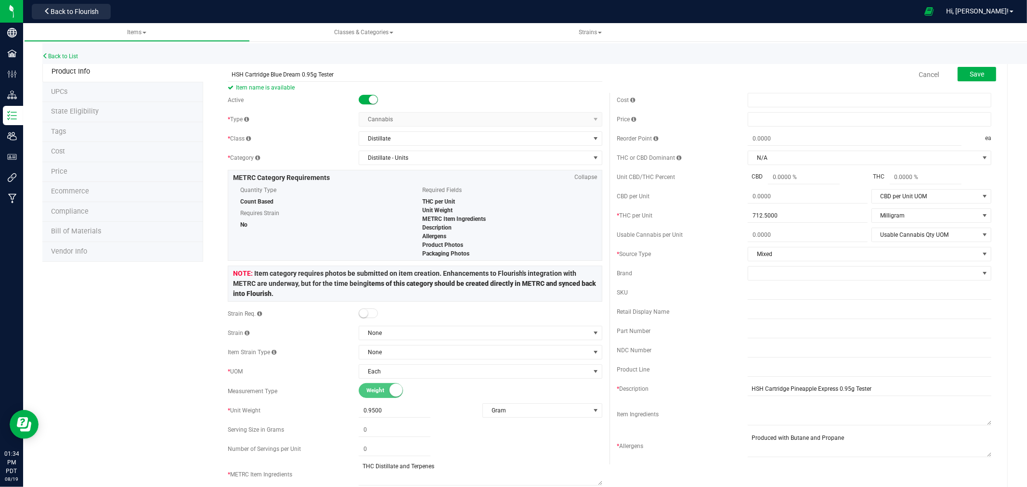
scroll to position [107, 0]
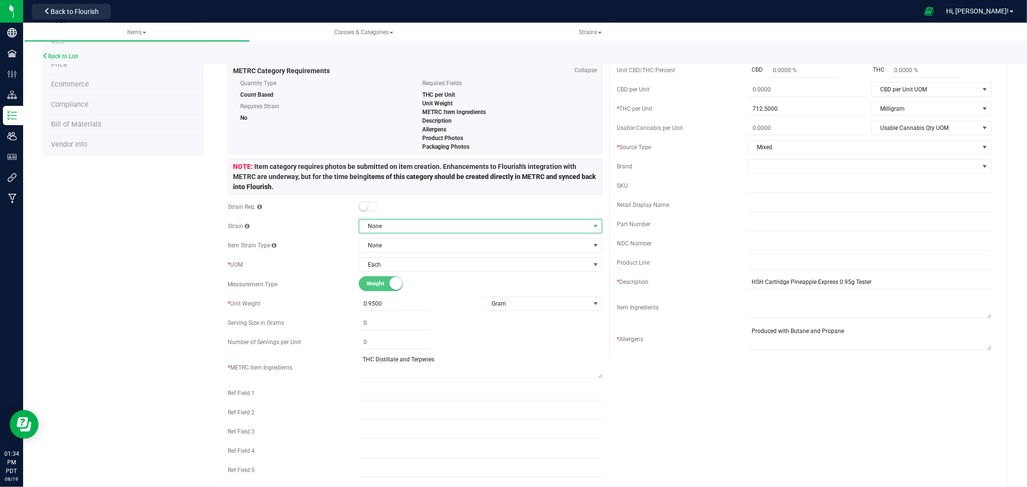
click at [413, 226] on span "None" at bounding box center [474, 226] width 231 height 13
type input "Blue Dream"
click at [113, 246] on div "Product Info UPCs State Eligibility Tags Cost Price Ecommerce Compliance Bill o…" at bounding box center [524, 393] width 965 height 876
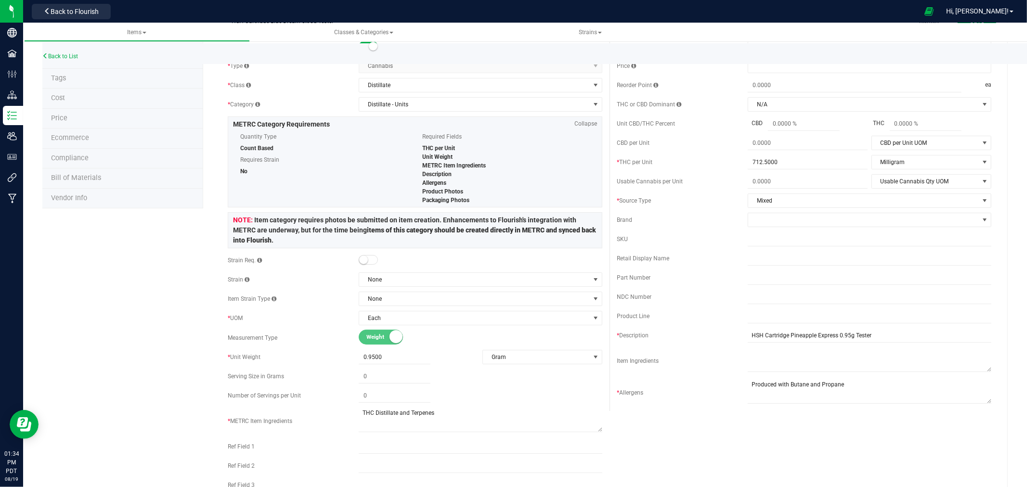
scroll to position [0, 0]
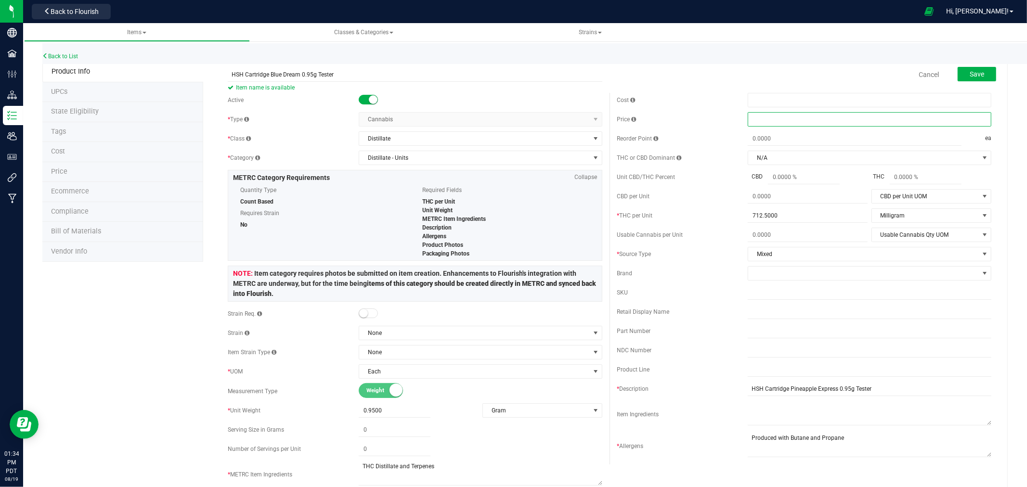
click at [769, 118] on span at bounding box center [870, 119] width 244 height 14
type input ".01"
type input "$0.01000"
click at [776, 60] on div "Back to List" at bounding box center [555, 53] width 1027 height 21
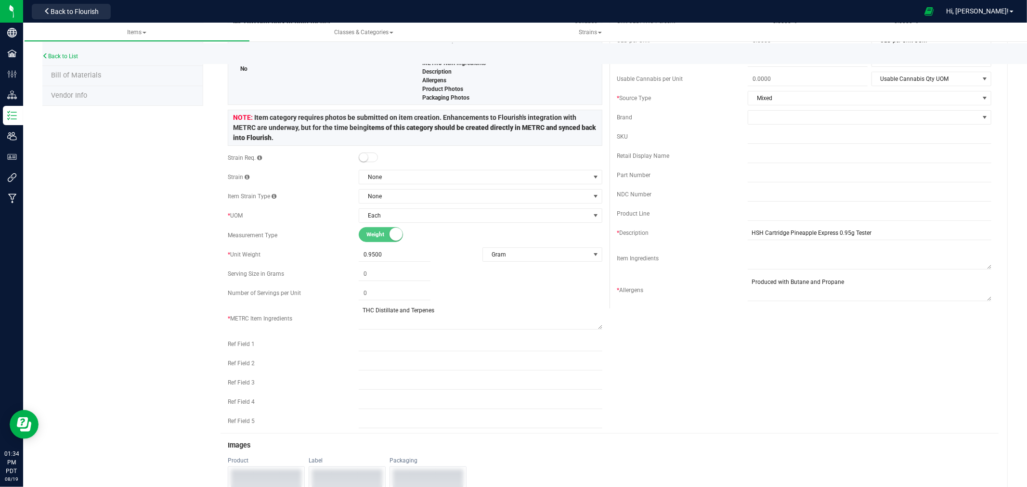
scroll to position [160, 0]
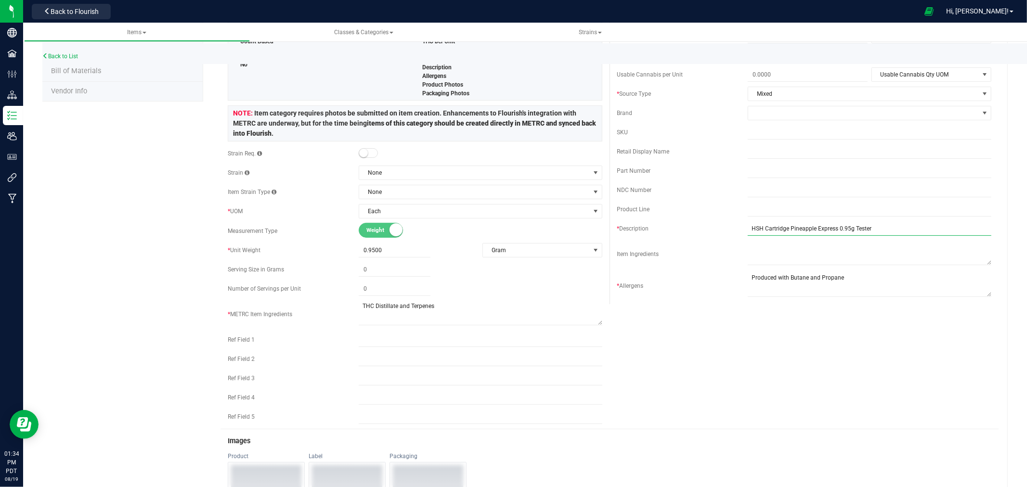
drag, startPoint x: 830, startPoint y: 229, endPoint x: 784, endPoint y: 232, distance: 46.3
click at [784, 232] on input "HSH Cartridge Pineapple Express 0.95g Tester" at bounding box center [870, 228] width 244 height 14
type input "HSH Cartridge Blue Dream 0.95g Tester"
click at [791, 364] on div "Active * Type Cannabis Select type Cannabis Non-Inventory Raw Materials Supplie…" at bounding box center [610, 181] width 778 height 496
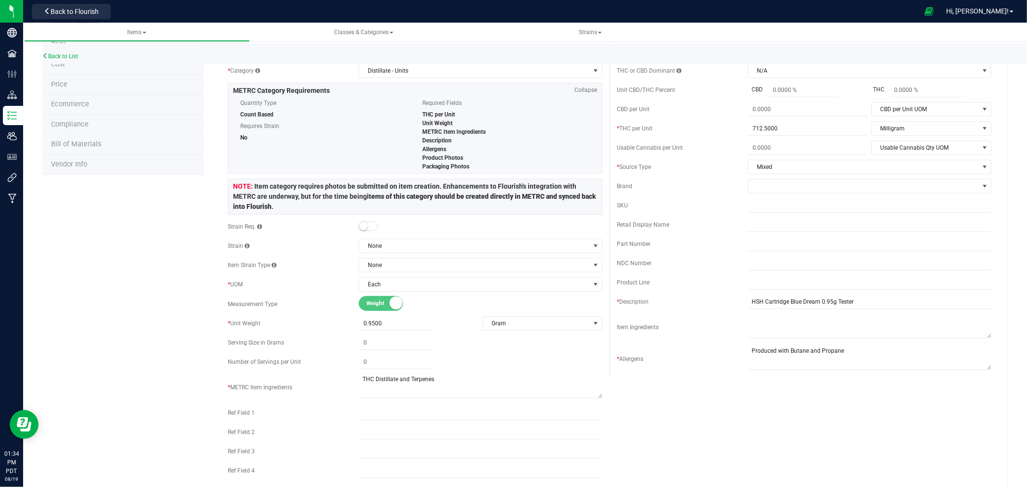
scroll to position [0, 0]
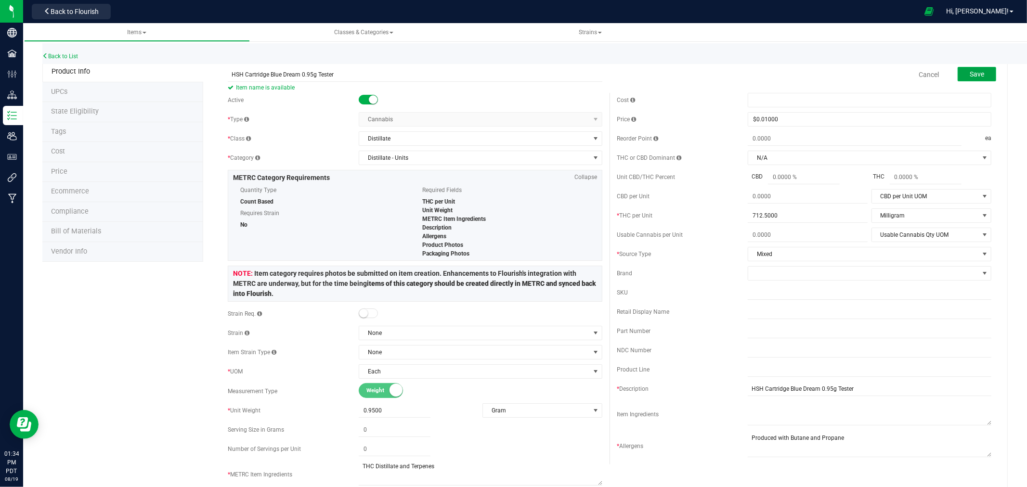
click at [975, 72] on span "Save" at bounding box center [977, 74] width 14 height 8
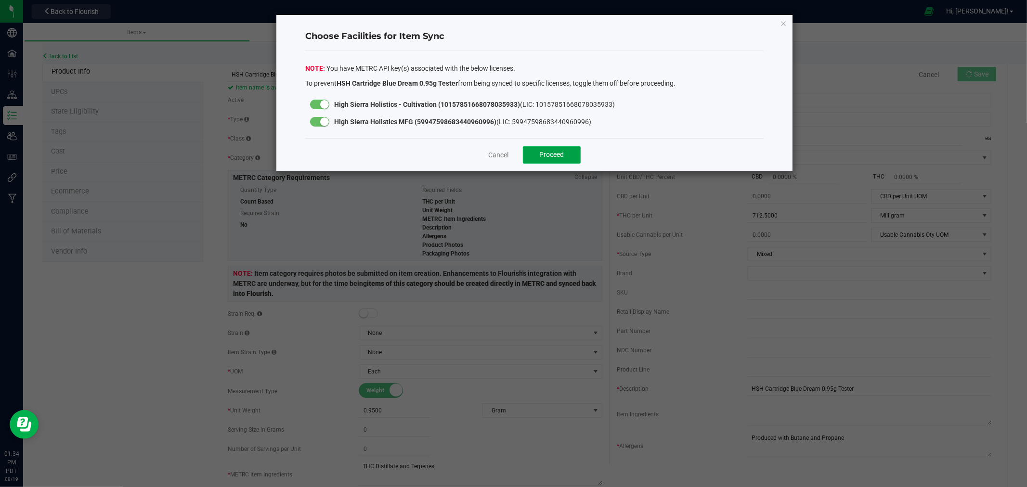
click at [545, 152] on span "Proceed" at bounding box center [552, 155] width 25 height 8
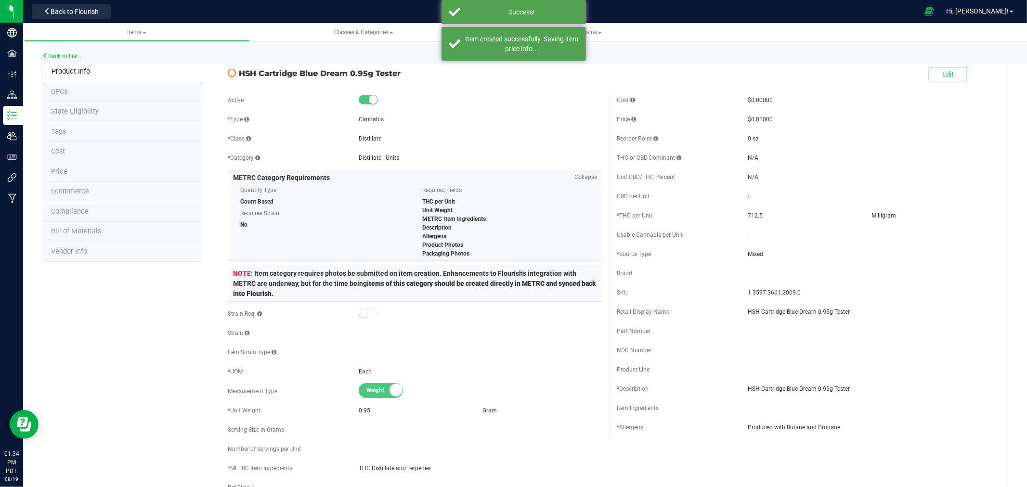
click at [91, 109] on span "State Eligibility" at bounding box center [75, 111] width 48 height 8
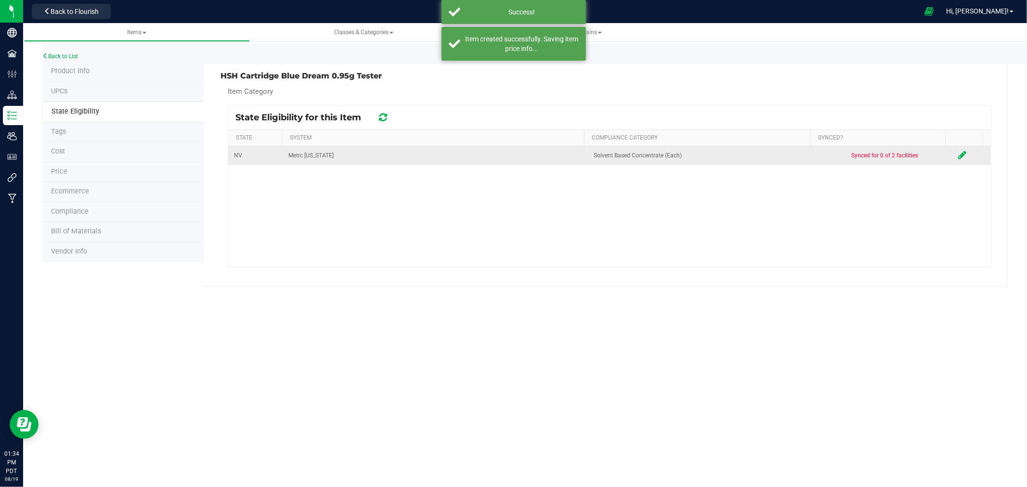
click at [959, 155] on icon at bounding box center [963, 155] width 8 height 10
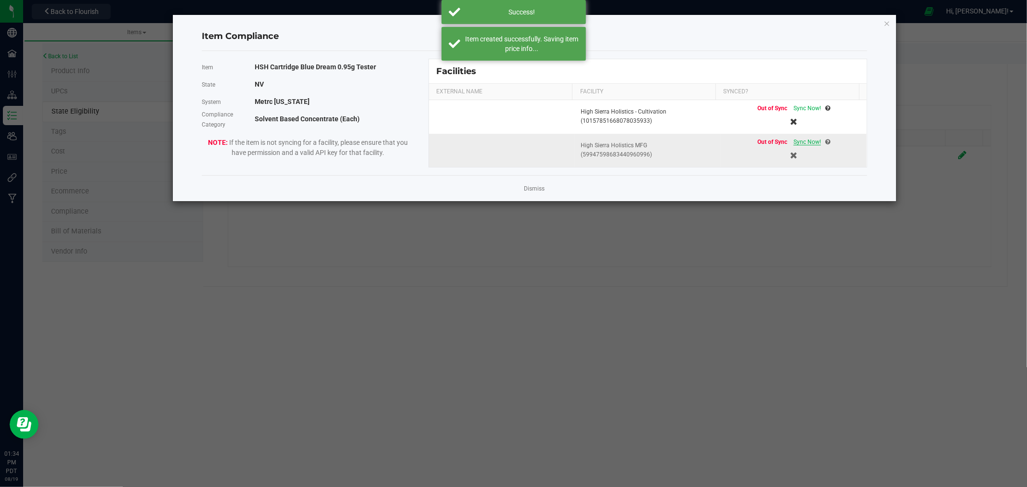
click at [805, 139] on span "Sync Now!" at bounding box center [806, 142] width 27 height 7
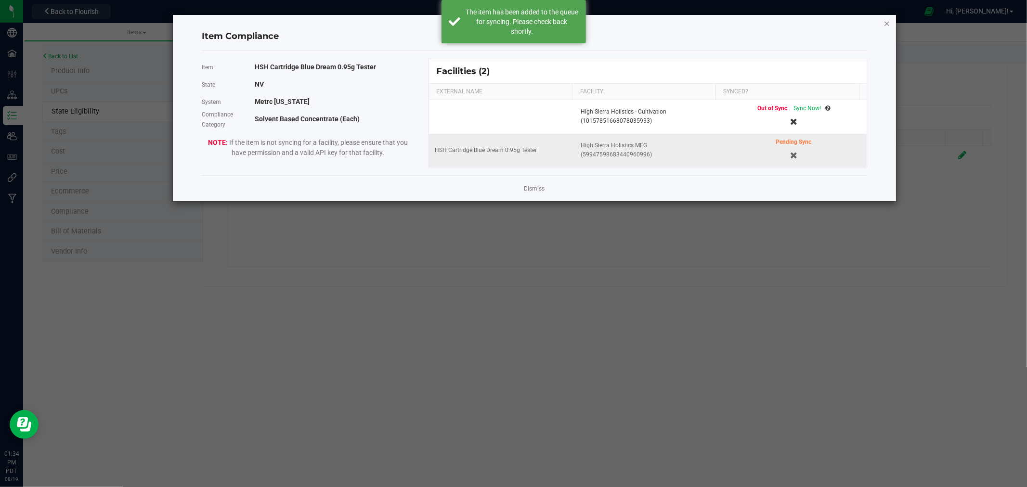
click at [887, 20] on icon "Close modal" at bounding box center [886, 23] width 7 height 12
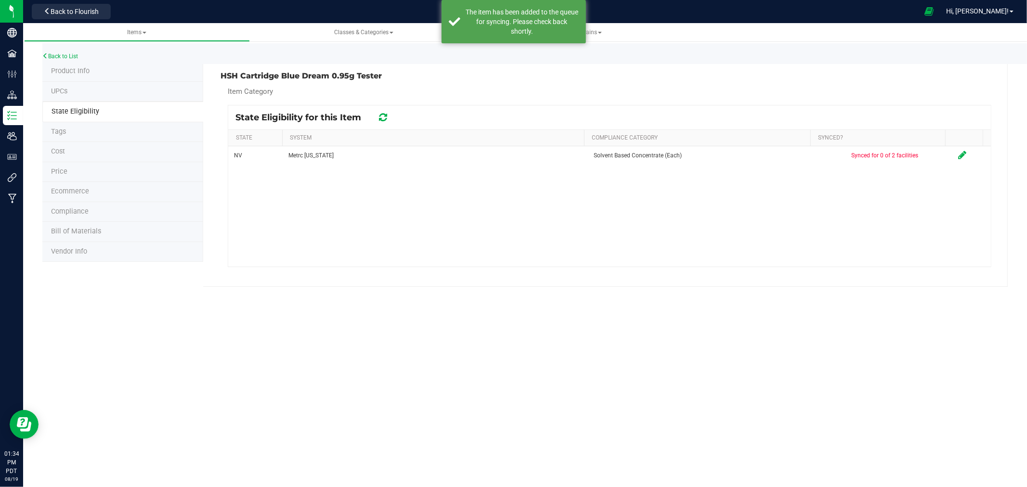
click at [84, 70] on span "Product Info" at bounding box center [70, 71] width 39 height 8
